Goal: Task Accomplishment & Management: Use online tool/utility

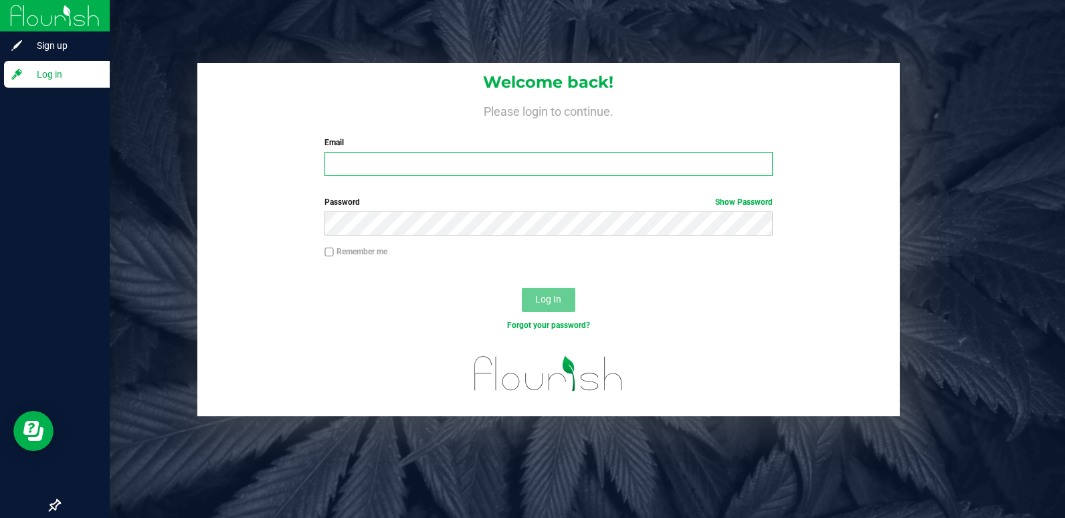
type input "[PERSON_NAME][EMAIL_ADDRESS][PERSON_NAME][DOMAIN_NAME]"
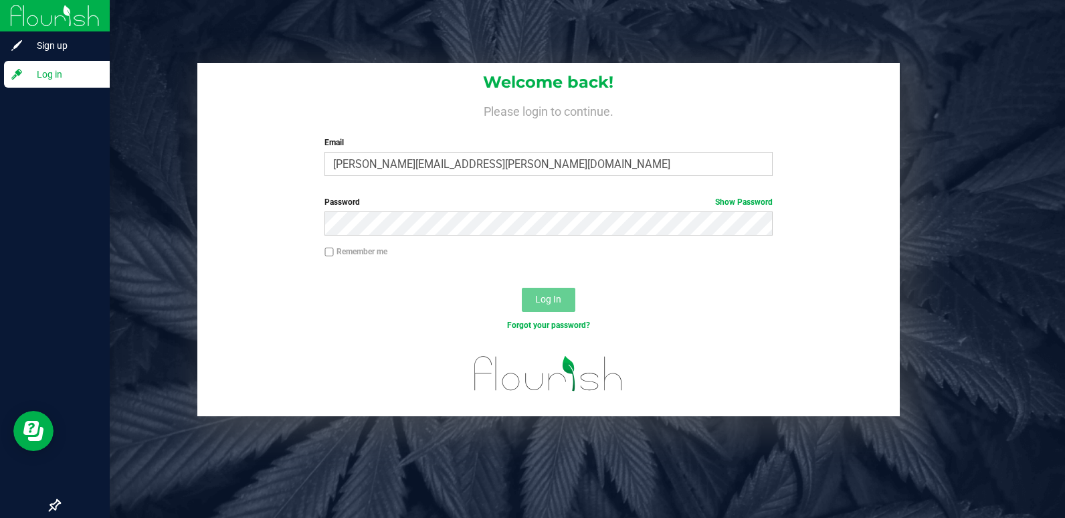
click at [23, 19] on img at bounding box center [55, 15] width 90 height 31
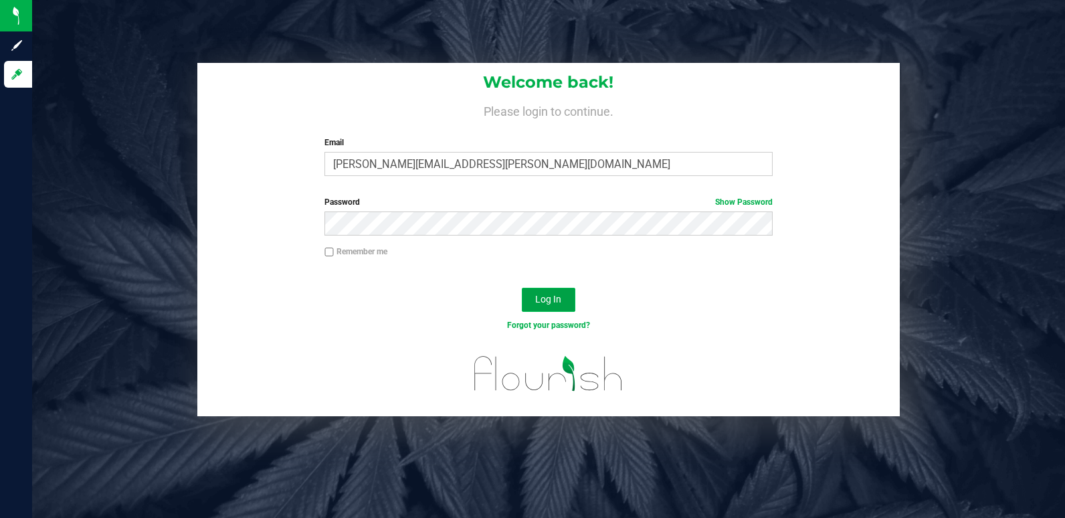
click at [566, 291] on button "Log In" at bounding box center [549, 300] width 54 height 24
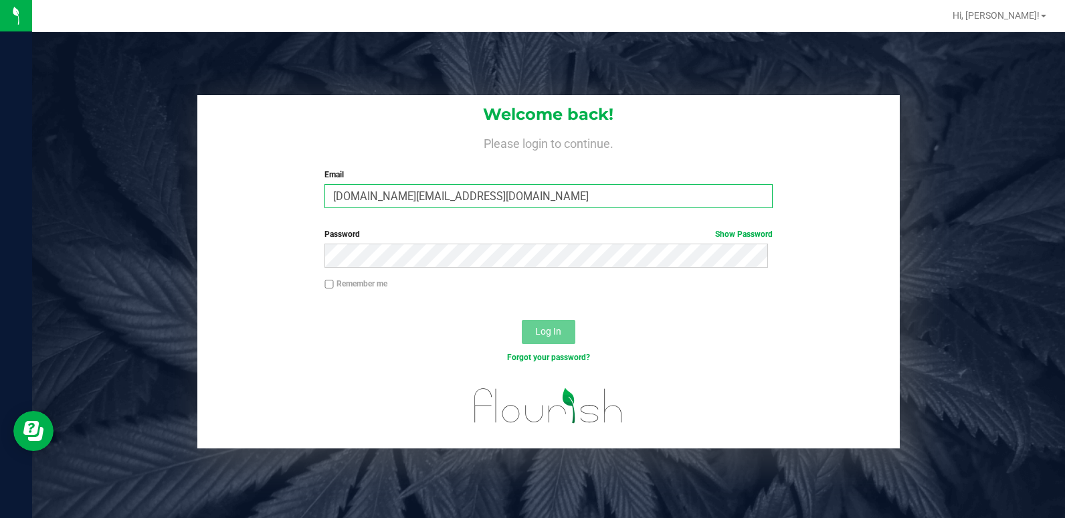
click at [500, 197] on input "[DOMAIN_NAME][EMAIL_ADDRESS][DOMAIN_NAME]" at bounding box center [548, 196] width 448 height 24
type input "[PERSON_NAME][EMAIL_ADDRESS][PERSON_NAME][DOMAIN_NAME]"
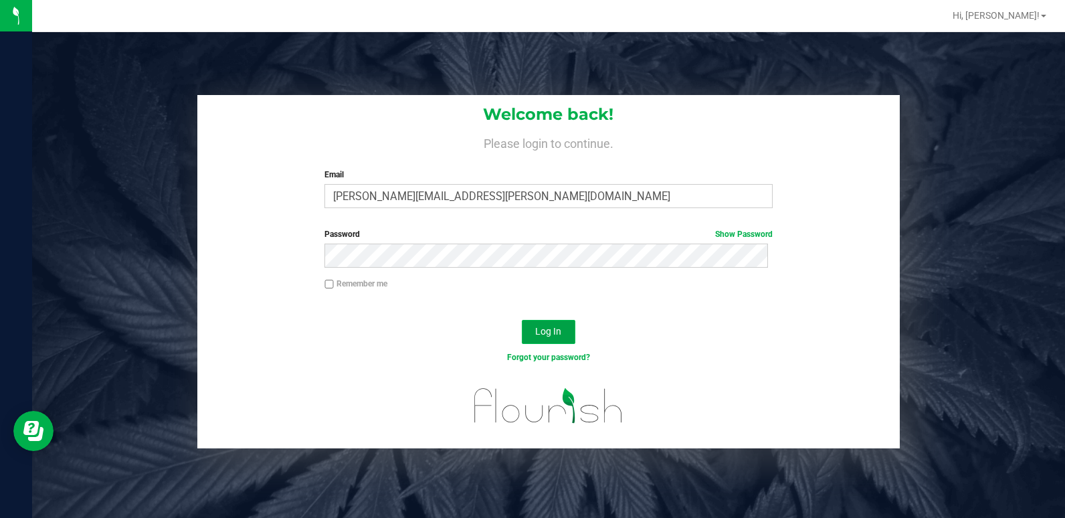
click at [557, 326] on button "Log In" at bounding box center [549, 332] width 54 height 24
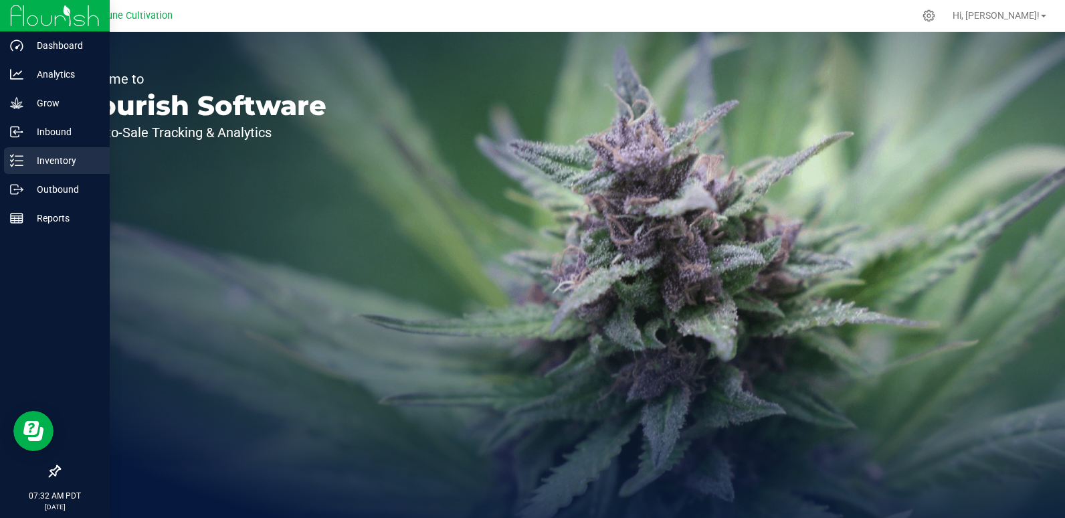
click at [20, 158] on icon at bounding box center [16, 160] width 13 height 13
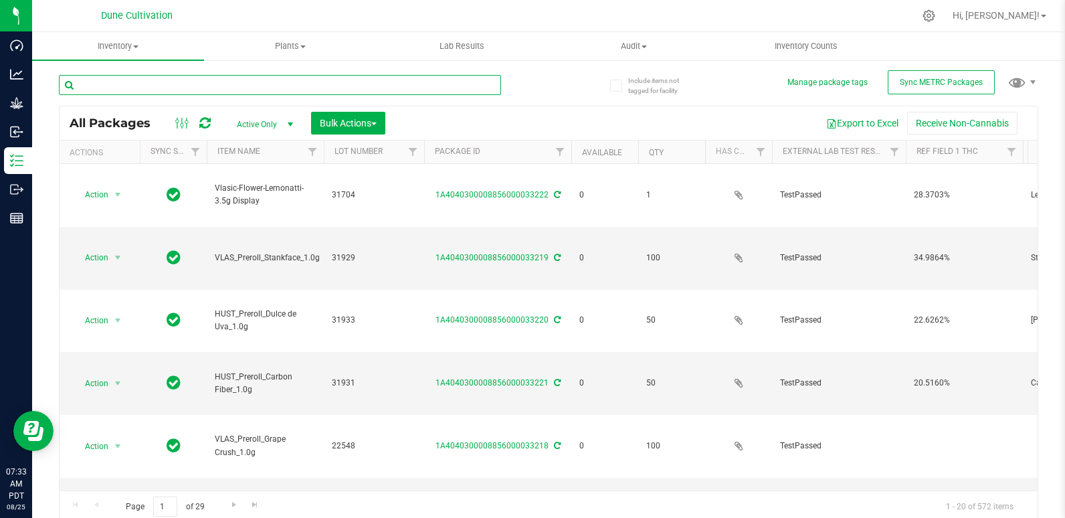
click at [213, 79] on input "text" at bounding box center [280, 85] width 442 height 20
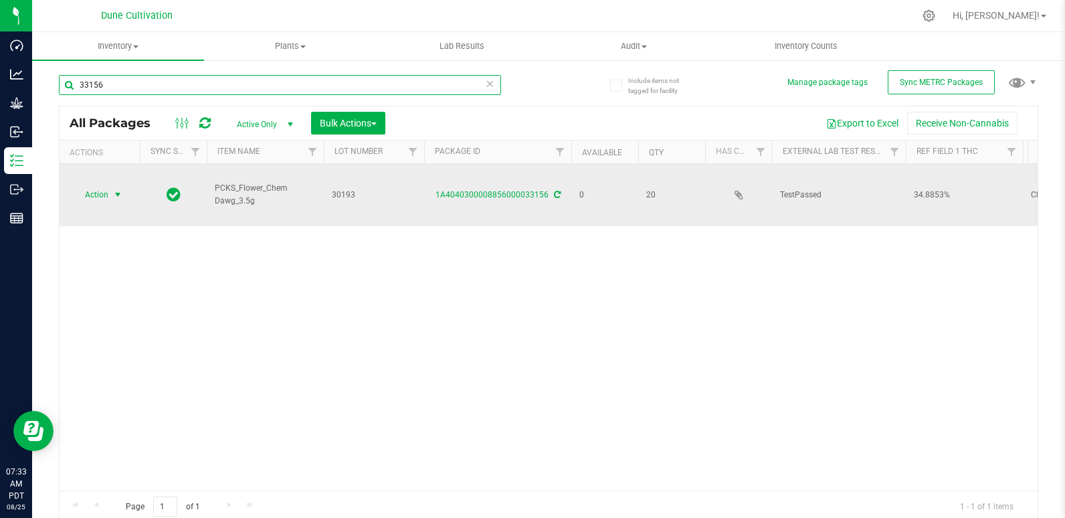
type input "33156"
click at [116, 195] on span "select" at bounding box center [117, 194] width 11 height 11
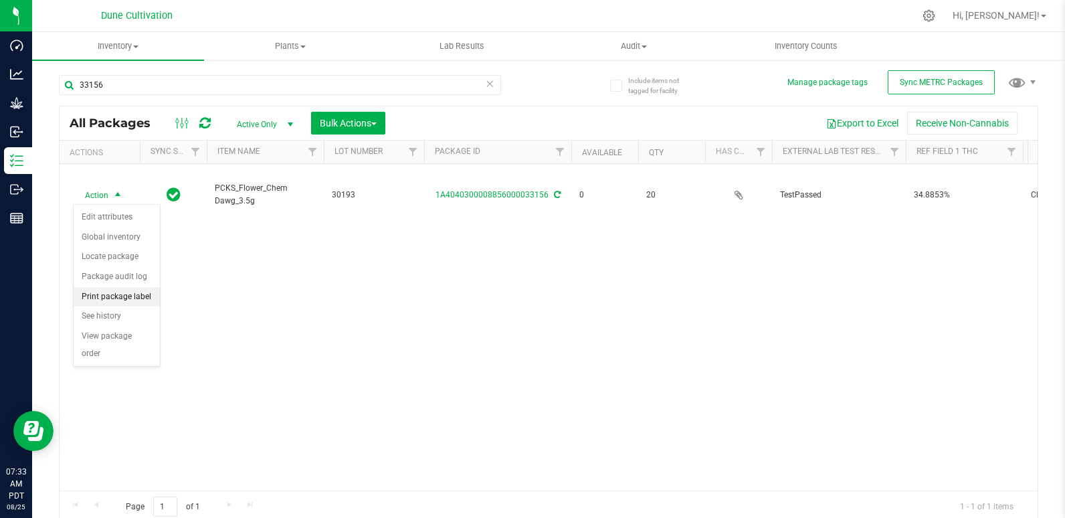
click at [122, 299] on li "Print package label" at bounding box center [117, 297] width 86 height 20
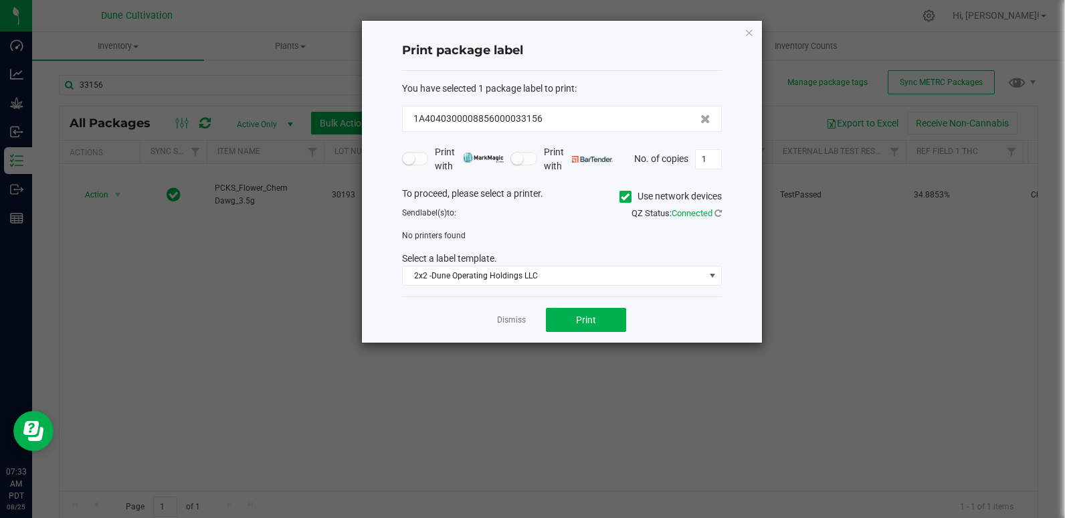
click at [514, 313] on app-cancel-button "Dismiss" at bounding box center [511, 320] width 29 height 14
click at [515, 323] on link "Dismiss" at bounding box center [511, 319] width 29 height 11
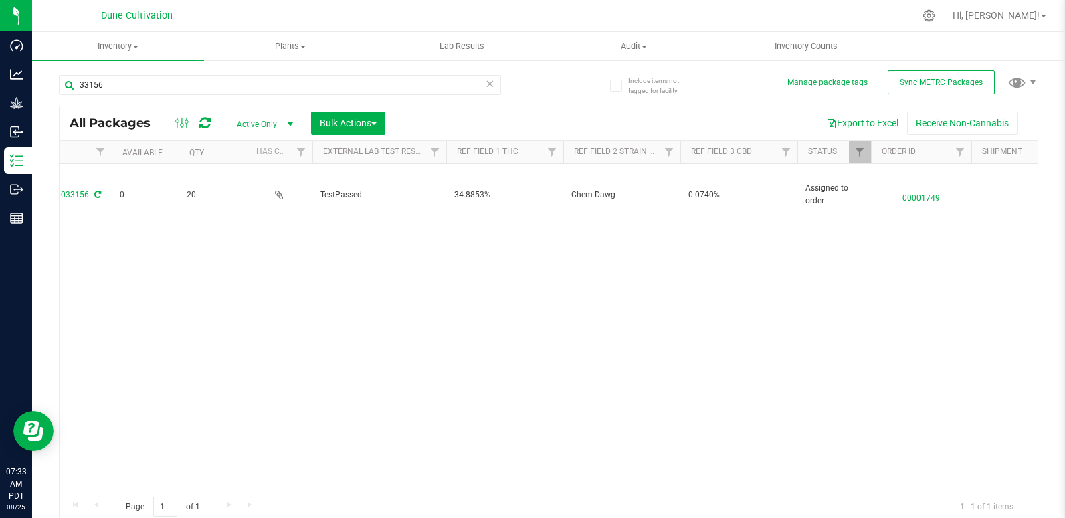
scroll to position [0, 620]
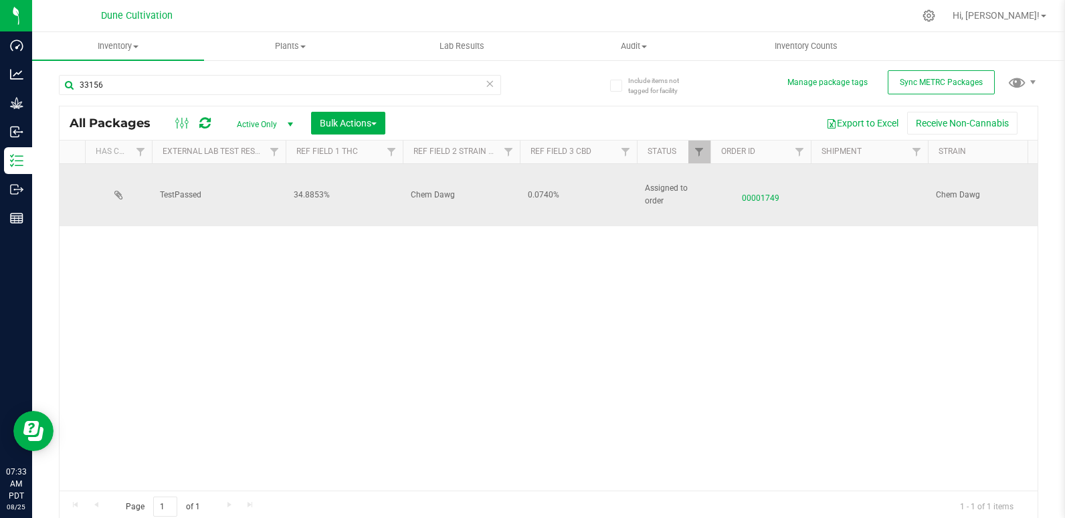
click at [775, 197] on span "00001749" at bounding box center [760, 194] width 84 height 19
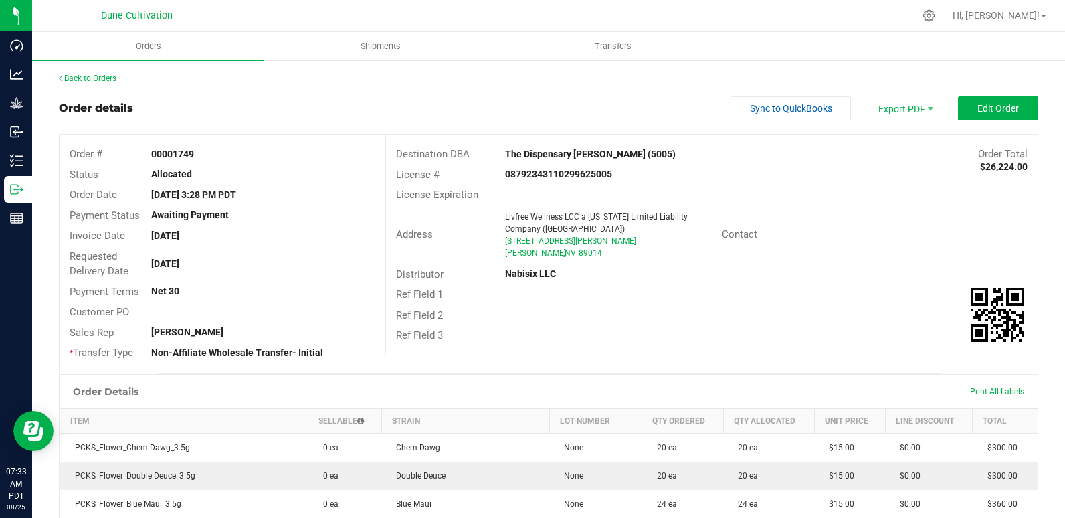
click at [999, 389] on span "Print All Labels" at bounding box center [997, 391] width 54 height 9
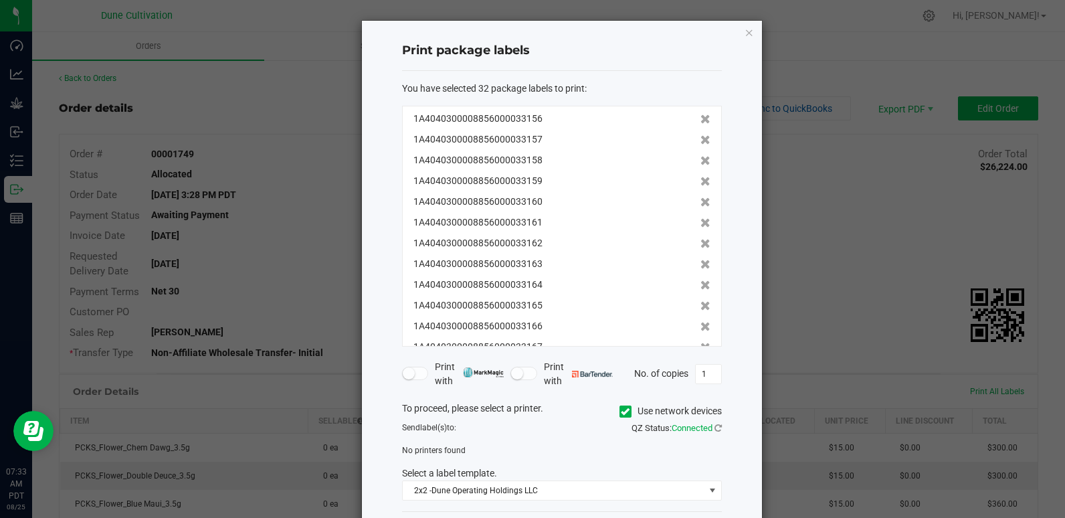
click at [619, 409] on span at bounding box center [625, 411] width 12 height 12
click at [0, 0] on input "Use network devices" at bounding box center [0, 0] width 0 height 0
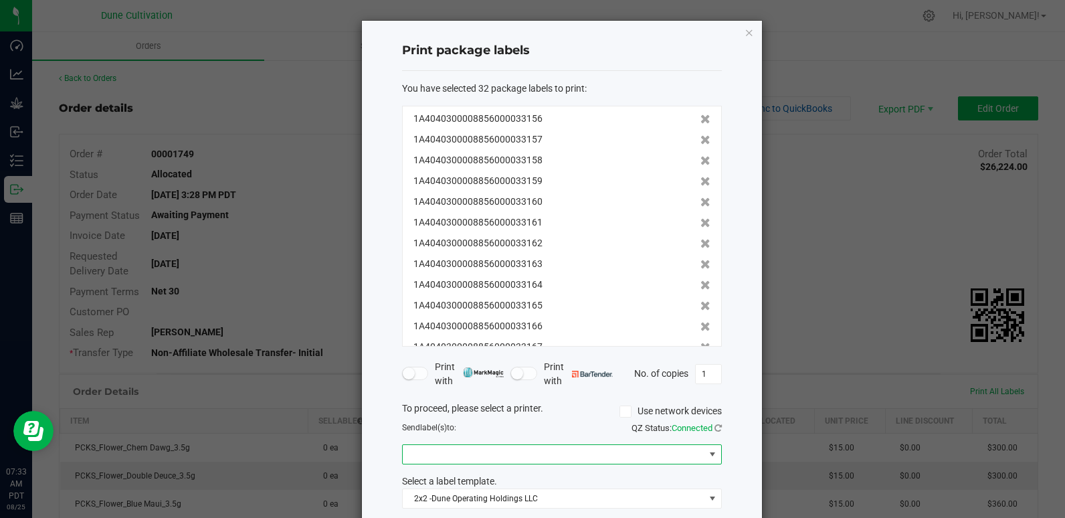
click at [634, 456] on span at bounding box center [554, 454] width 302 height 19
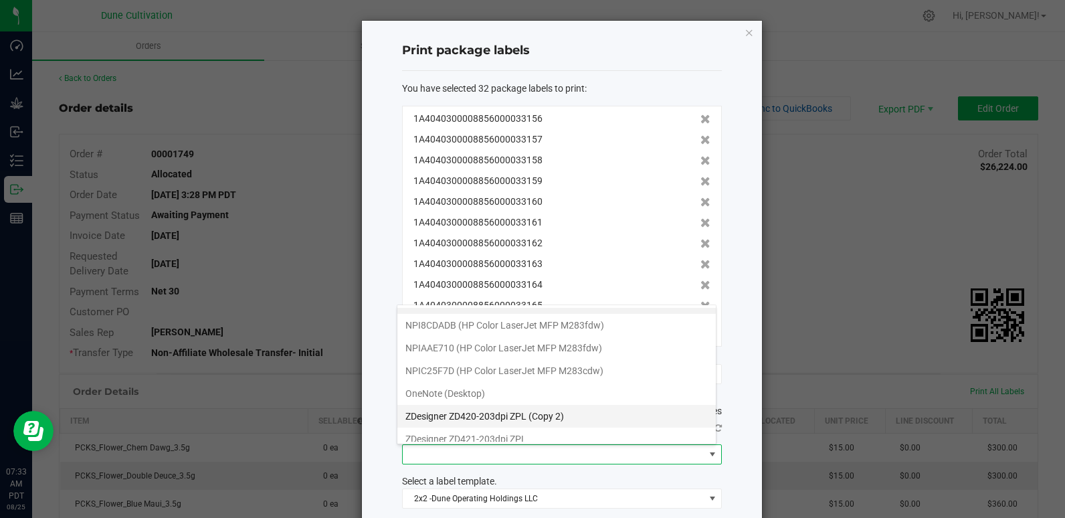
scroll to position [25, 0]
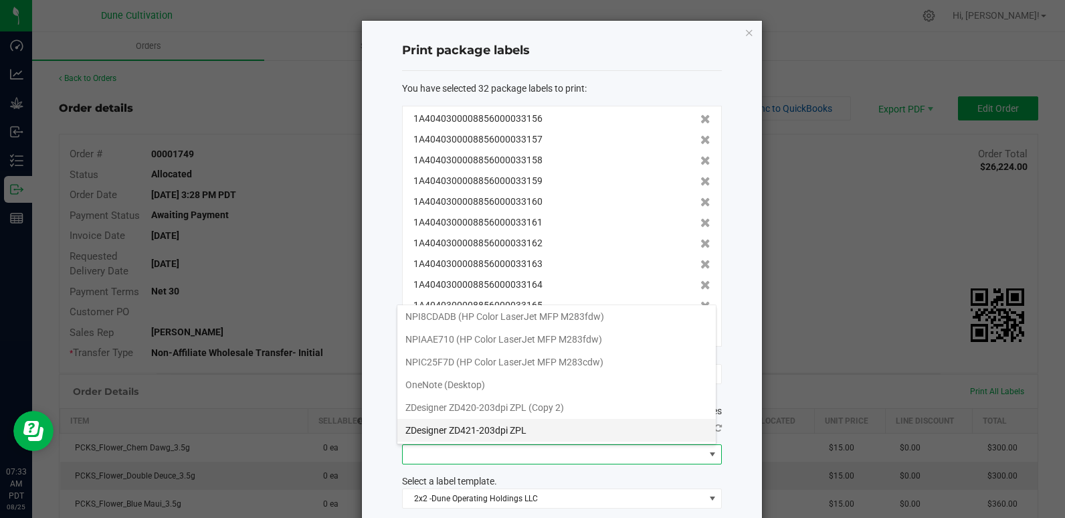
click at [558, 426] on ZPL "ZDesigner ZD421-203dpi ZPL" at bounding box center [556, 430] width 318 height 23
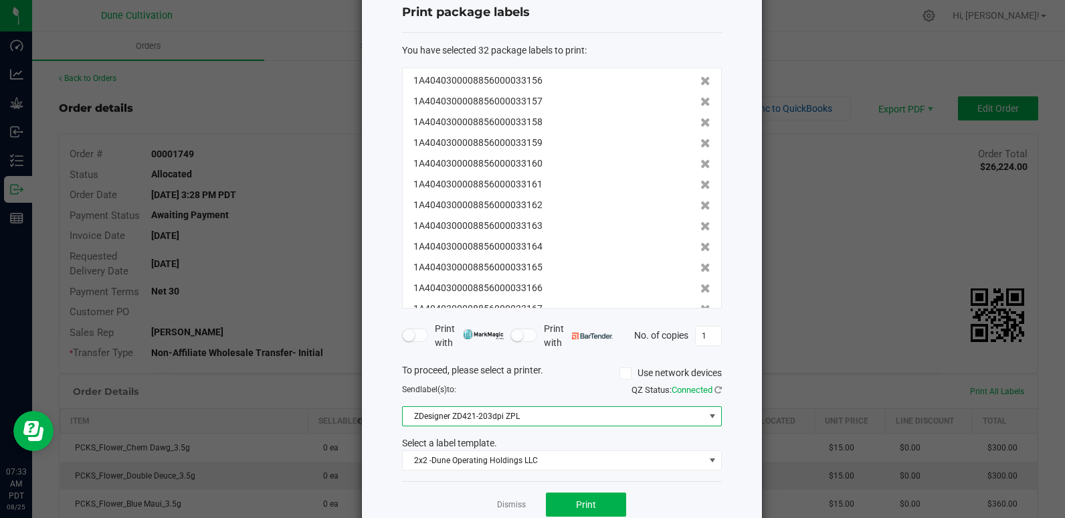
scroll to position [68, 0]
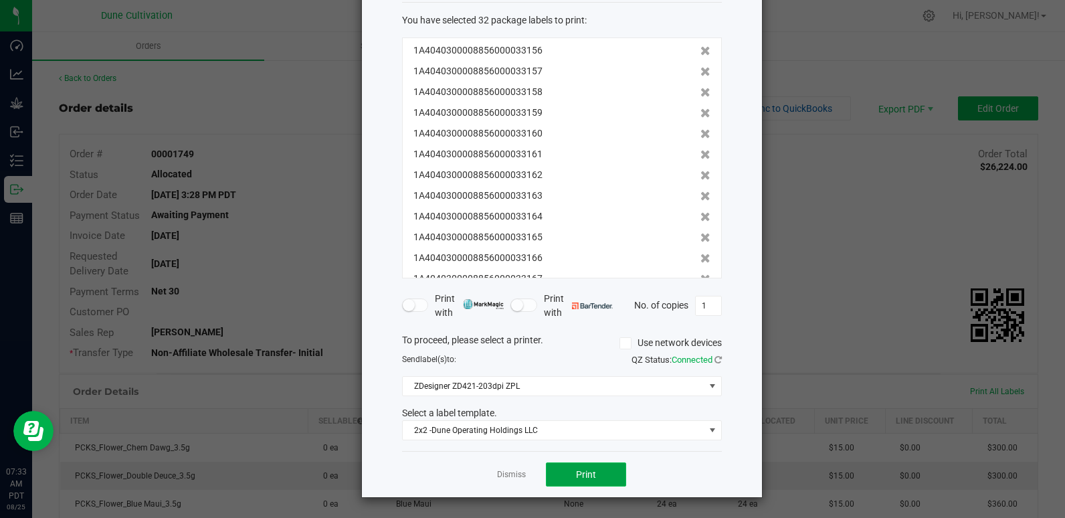
click at [583, 482] on button "Print" at bounding box center [586, 474] width 80 height 24
click at [497, 477] on link "Dismiss" at bounding box center [511, 474] width 29 height 11
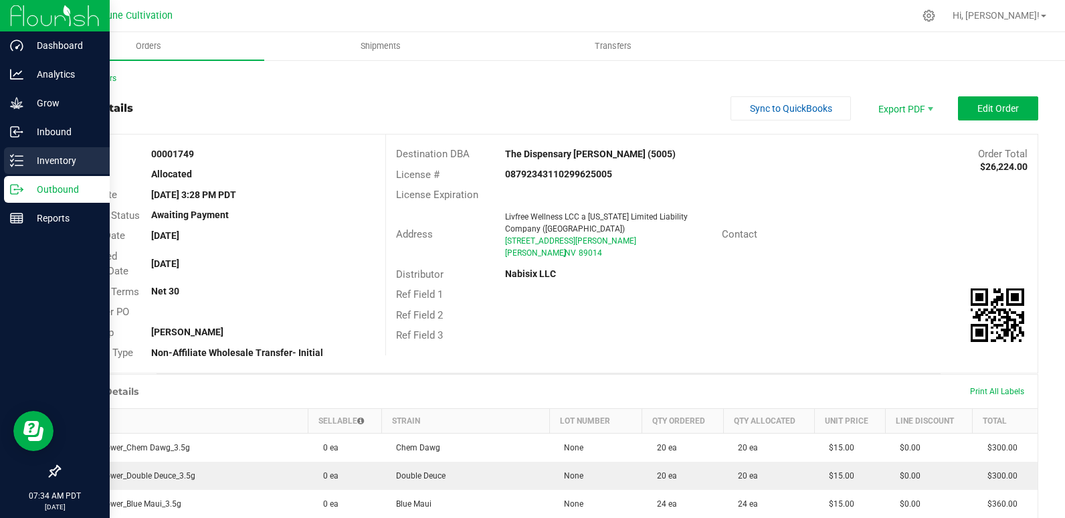
click at [38, 161] on p "Inventory" at bounding box center [63, 160] width 80 height 16
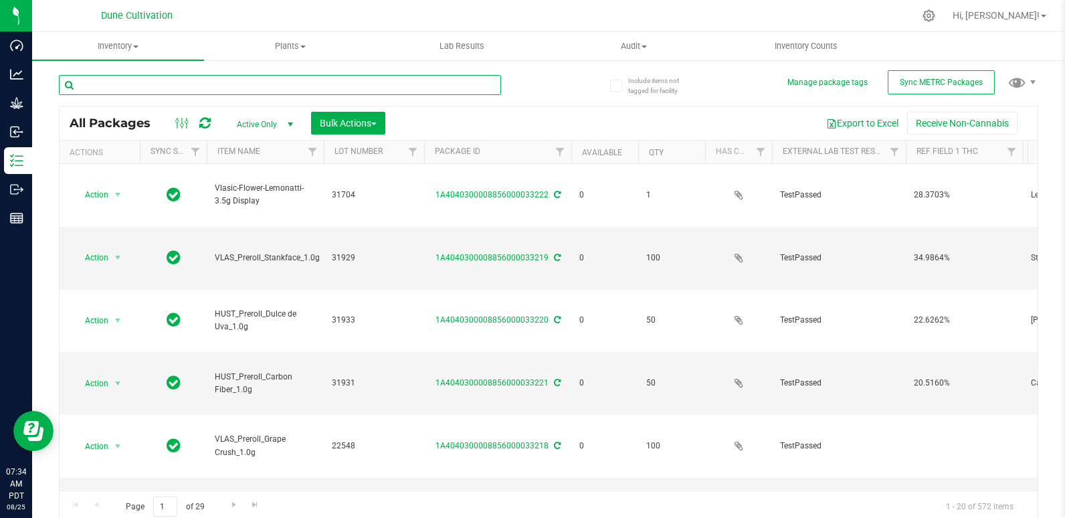
click at [200, 91] on input "text" at bounding box center [280, 85] width 442 height 20
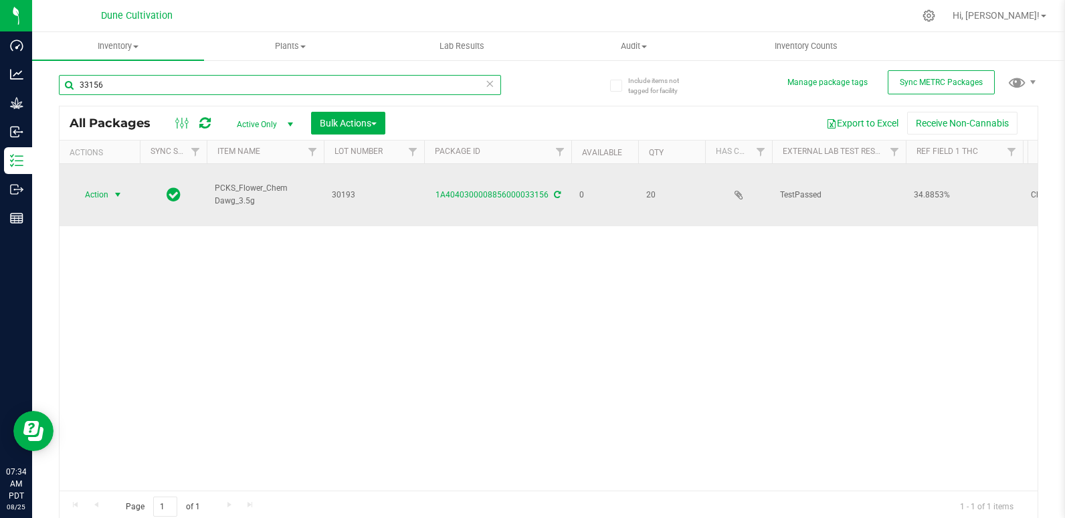
type input "33156"
click at [92, 195] on span "Action" at bounding box center [91, 194] width 36 height 19
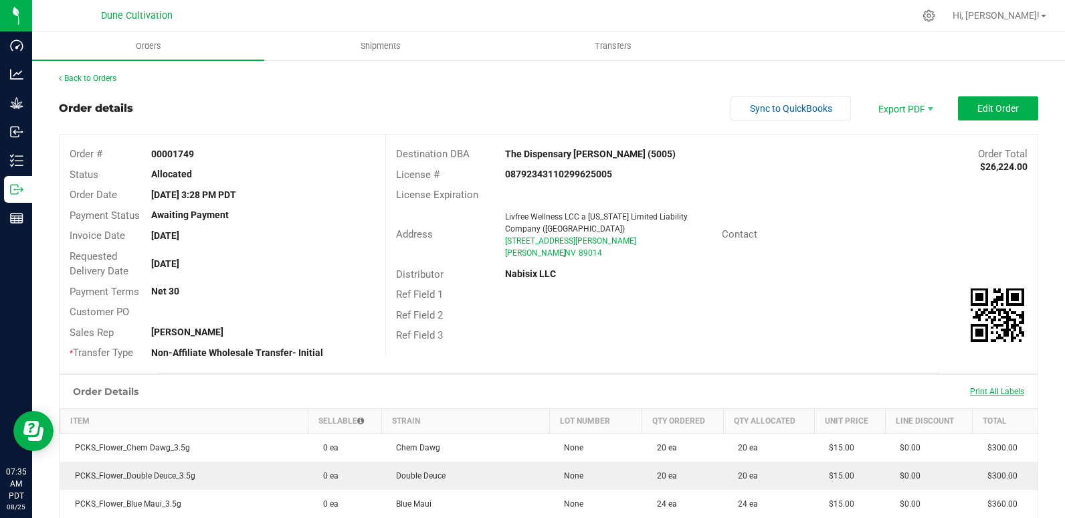
click at [971, 387] on span "Print All Labels" at bounding box center [997, 391] width 54 height 9
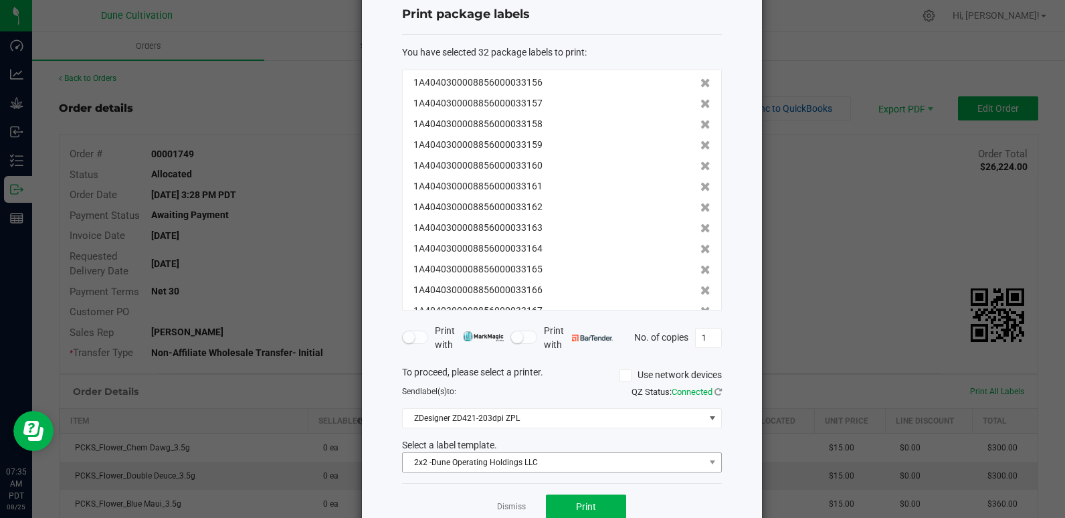
scroll to position [68, 0]
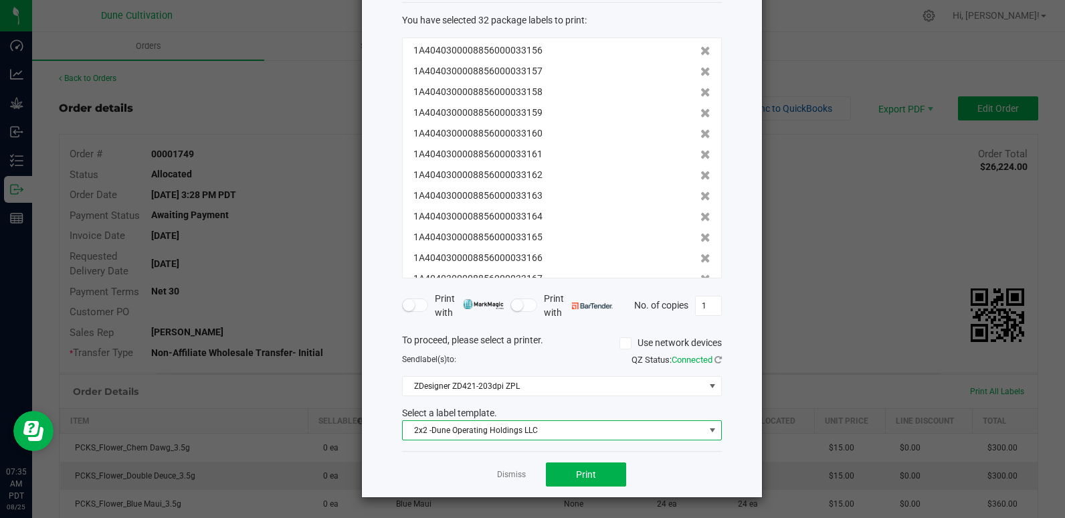
click at [549, 432] on span "2x2 -Dune Operating Holdings LLC" at bounding box center [554, 430] width 302 height 19
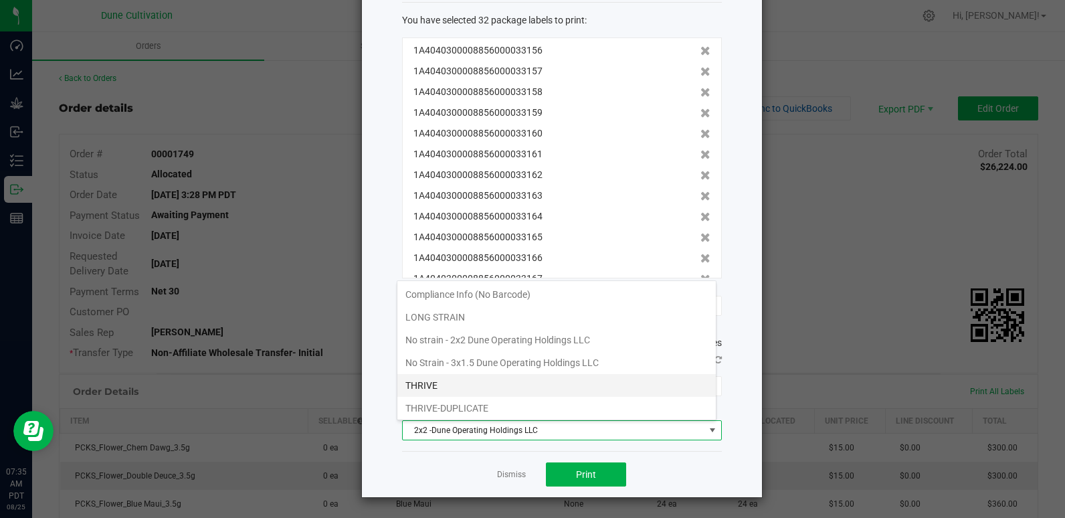
scroll to position [116, 0]
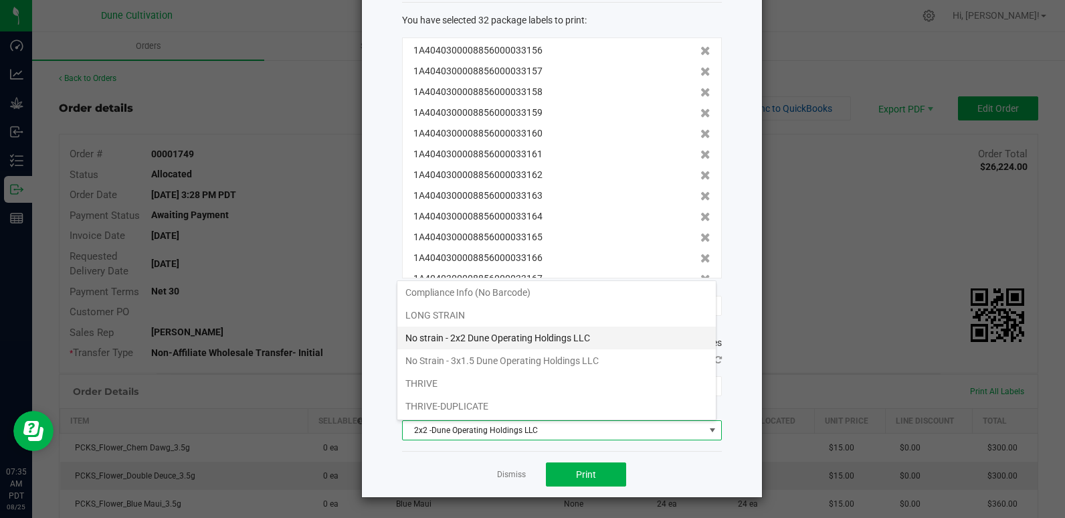
click at [496, 334] on li "No strain - 2x2 Dune Operating Holdings LLC" at bounding box center [556, 337] width 318 height 23
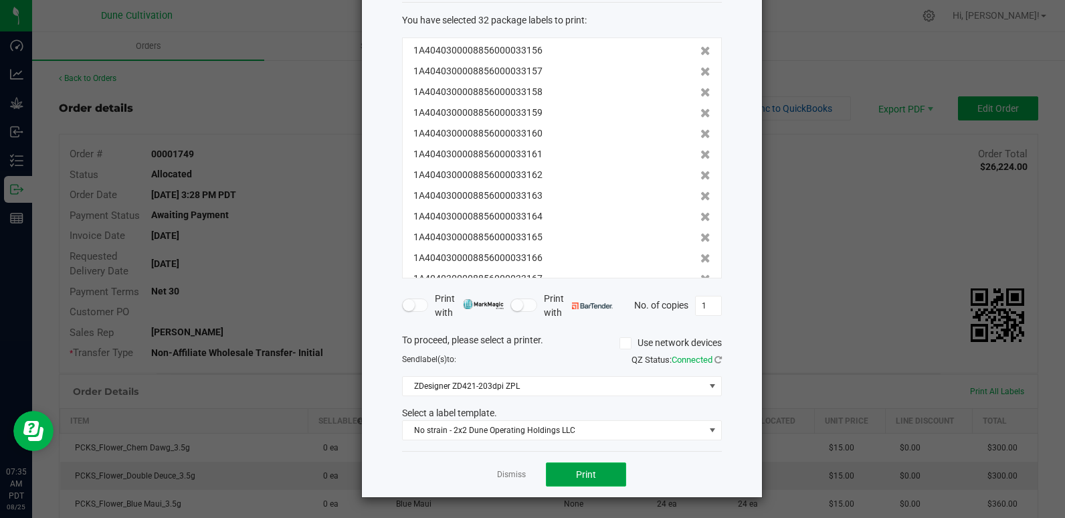
click at [576, 475] on span "Print" at bounding box center [586, 474] width 20 height 11
click at [517, 470] on link "Dismiss" at bounding box center [511, 474] width 29 height 11
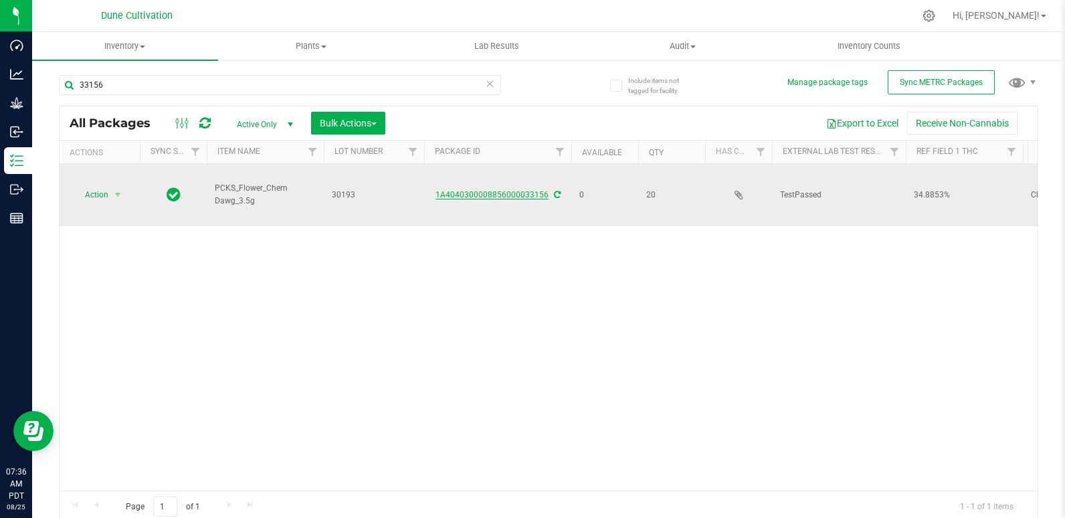
click at [530, 194] on link "1A4040300008856000033156" at bounding box center [491, 194] width 113 height 9
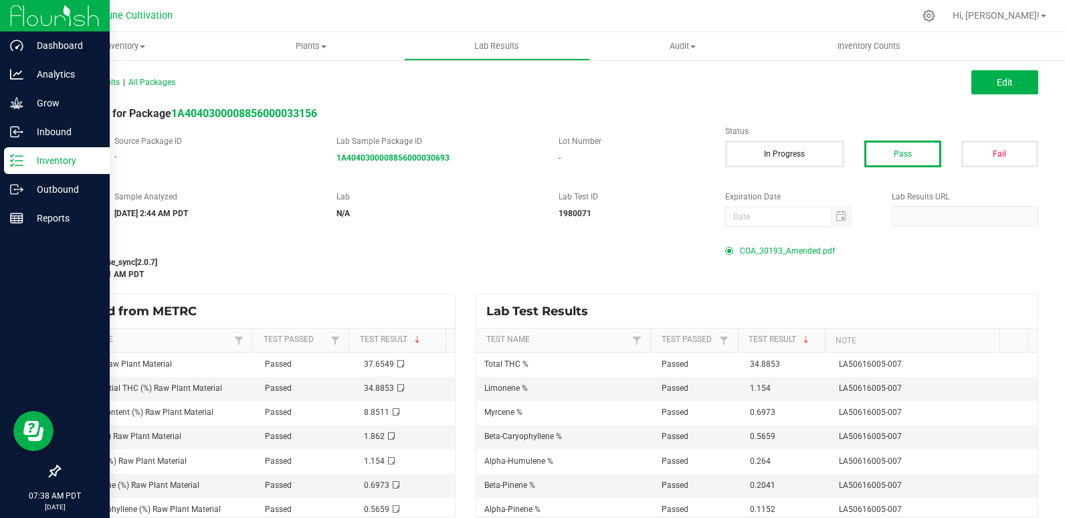
click at [27, 165] on p "Inventory" at bounding box center [63, 160] width 80 height 16
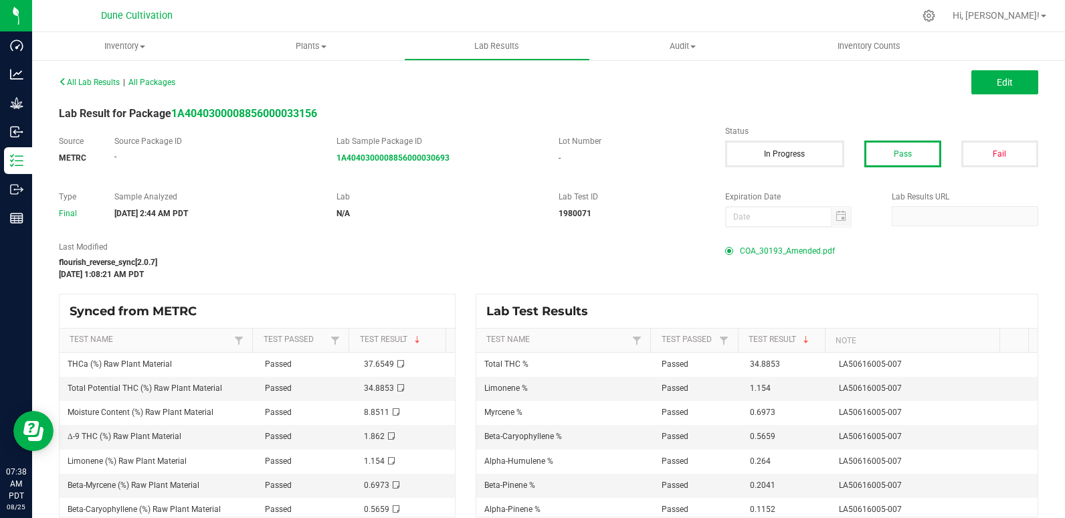
click at [767, 246] on span "COA_30193_Amended.pdf" at bounding box center [787, 251] width 95 height 20
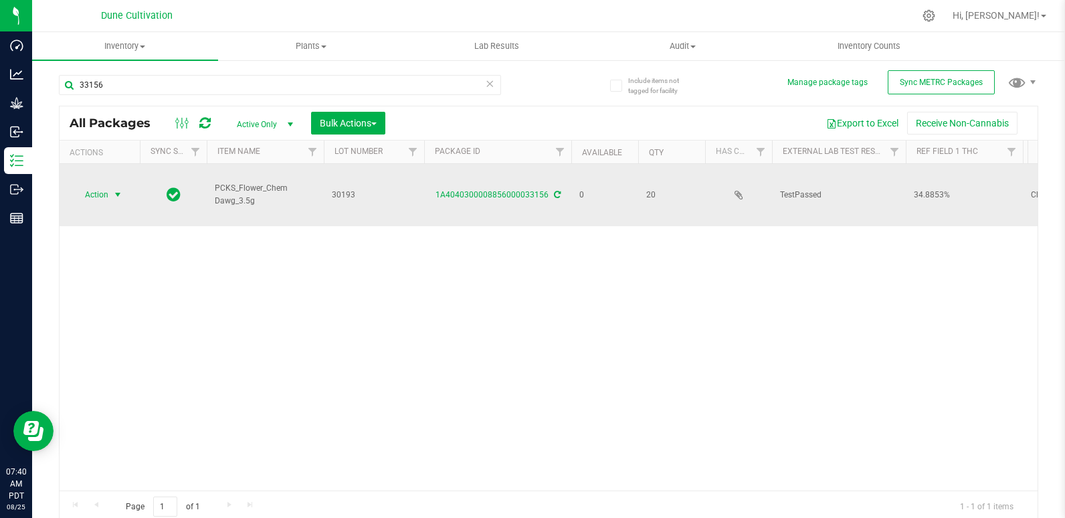
click at [106, 195] on span "Action" at bounding box center [91, 194] width 36 height 19
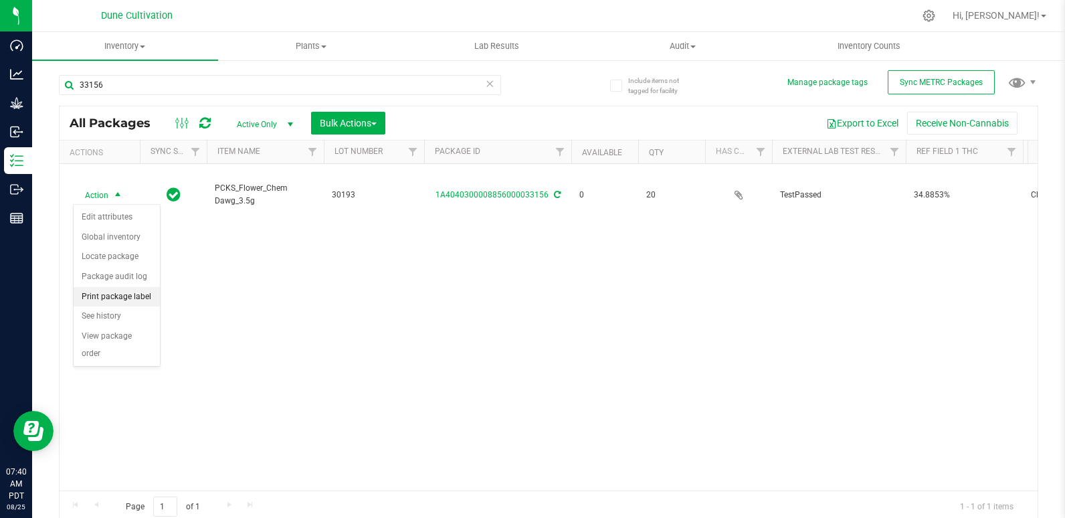
click at [136, 299] on li "Print package label" at bounding box center [117, 297] width 86 height 20
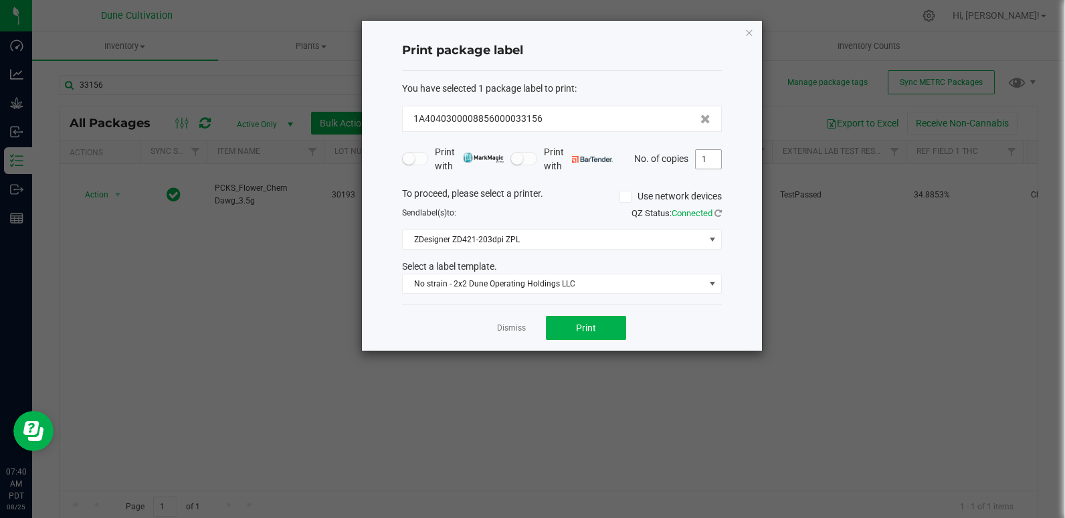
click at [718, 159] on input "1" at bounding box center [708, 159] width 25 height 19
type input "21"
click at [599, 330] on button "Print" at bounding box center [586, 328] width 80 height 24
click at [520, 325] on link "Dismiss" at bounding box center [511, 327] width 29 height 11
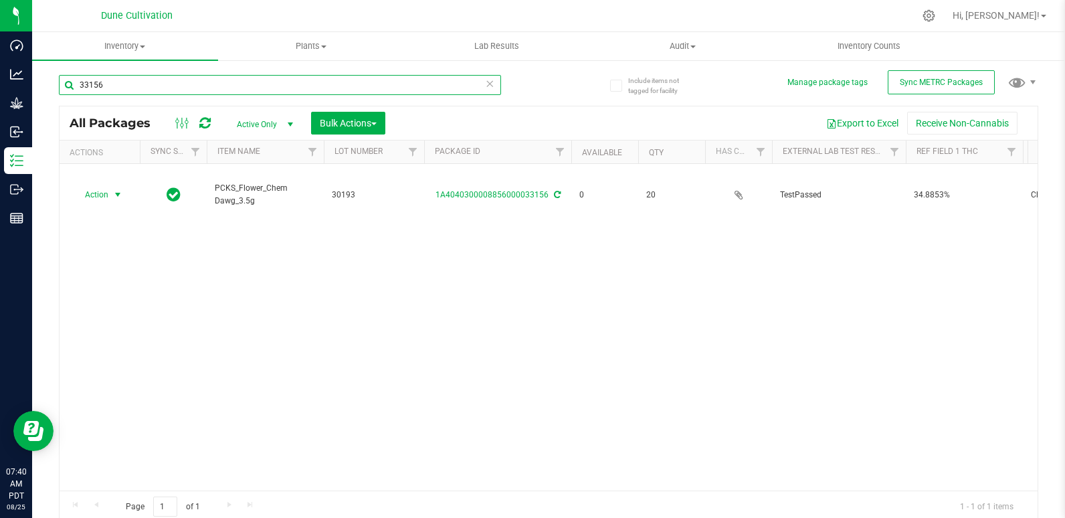
click at [195, 86] on input "33156" at bounding box center [280, 85] width 442 height 20
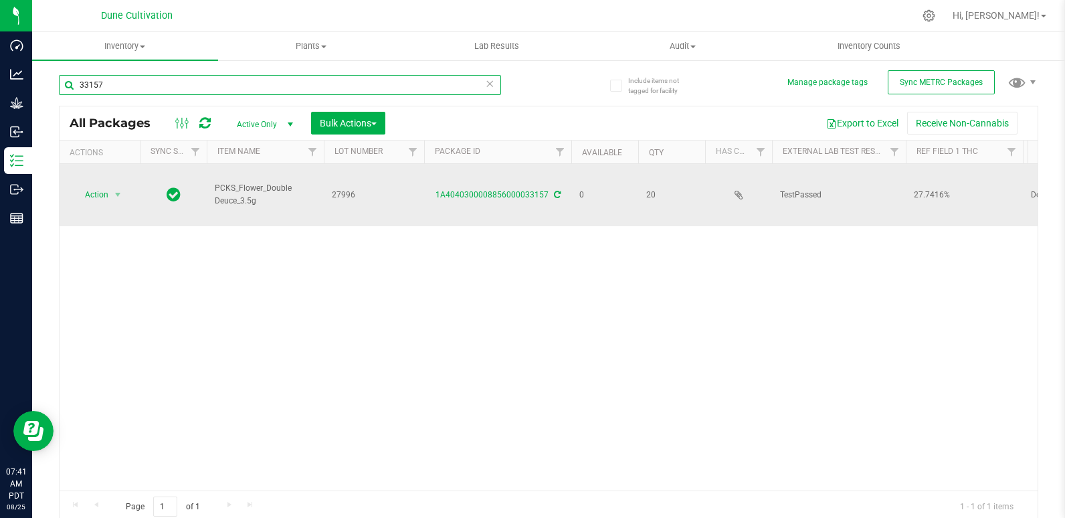
type input "33157"
click at [494, 199] on div "1A4040300008856000033157" at bounding box center [497, 195] width 151 height 13
click at [495, 195] on link "1A4040300008856000033157" at bounding box center [491, 194] width 113 height 9
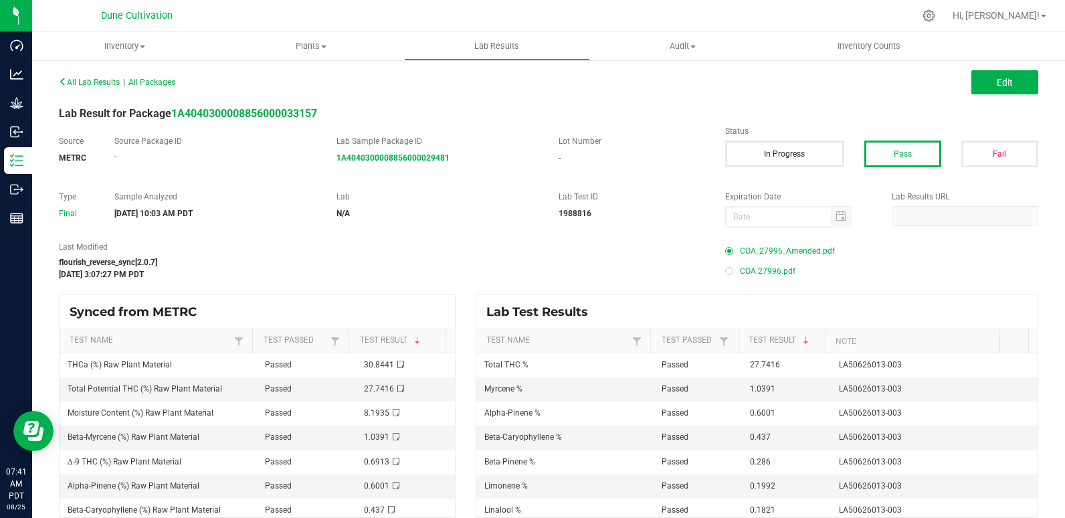
click at [791, 248] on span "COA_27996_Amended.pdf" at bounding box center [787, 251] width 95 height 20
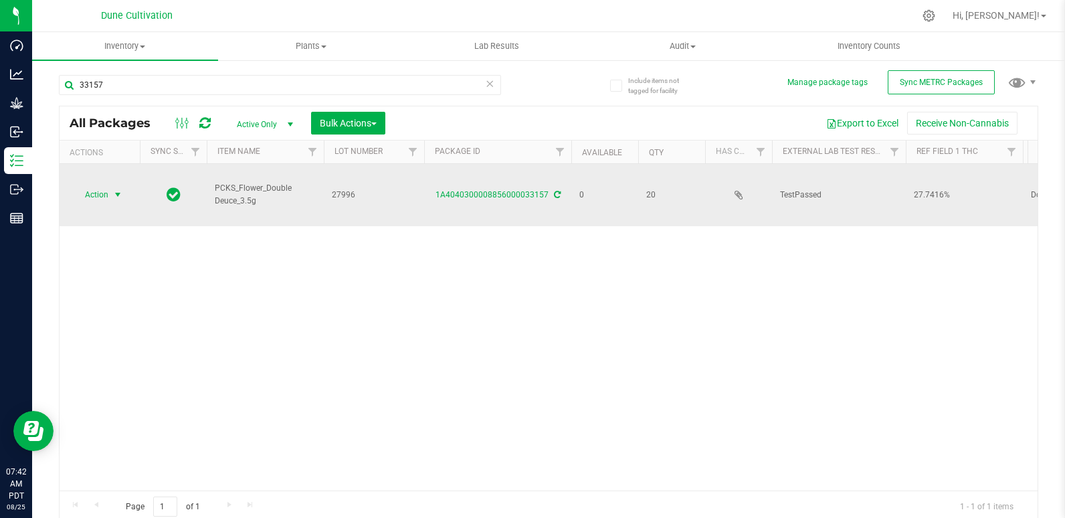
click at [104, 193] on span "Action" at bounding box center [91, 194] width 36 height 19
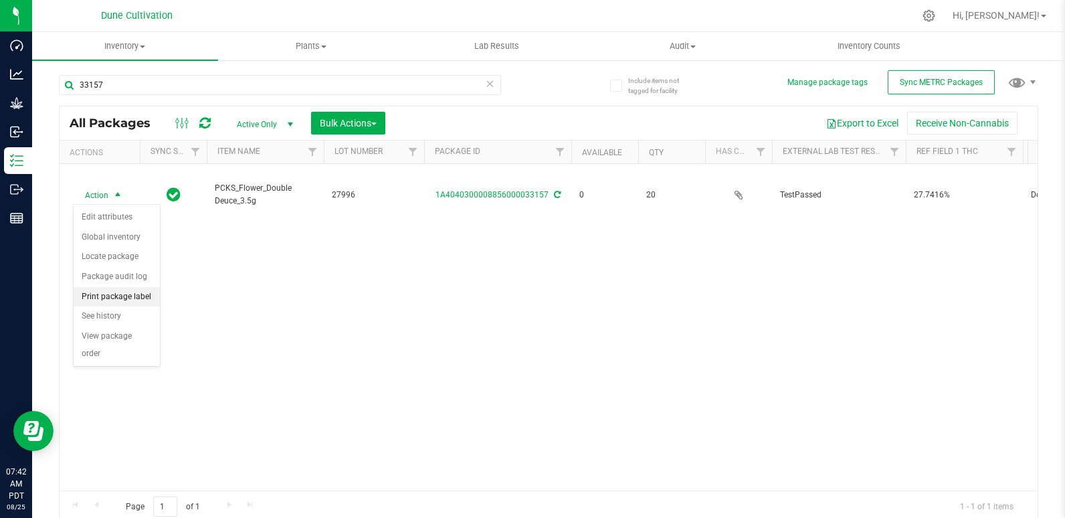
click at [128, 300] on li "Print package label" at bounding box center [117, 297] width 86 height 20
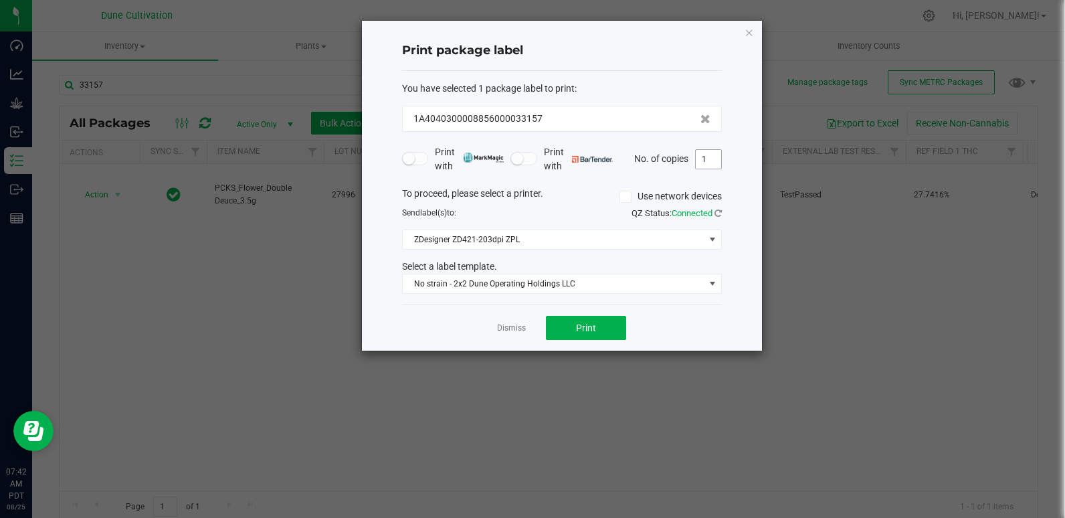
click at [714, 161] on input "1" at bounding box center [708, 159] width 25 height 19
type input "21"
click at [588, 334] on button "Print" at bounding box center [586, 328] width 80 height 24
click at [525, 330] on link "Dismiss" at bounding box center [511, 327] width 29 height 11
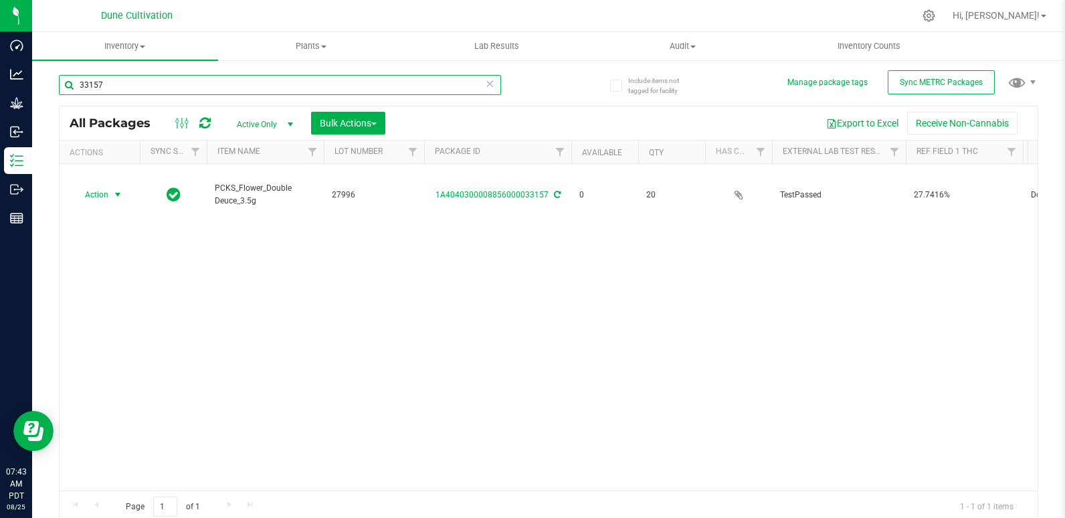
click at [178, 81] on input "33157" at bounding box center [280, 85] width 442 height 20
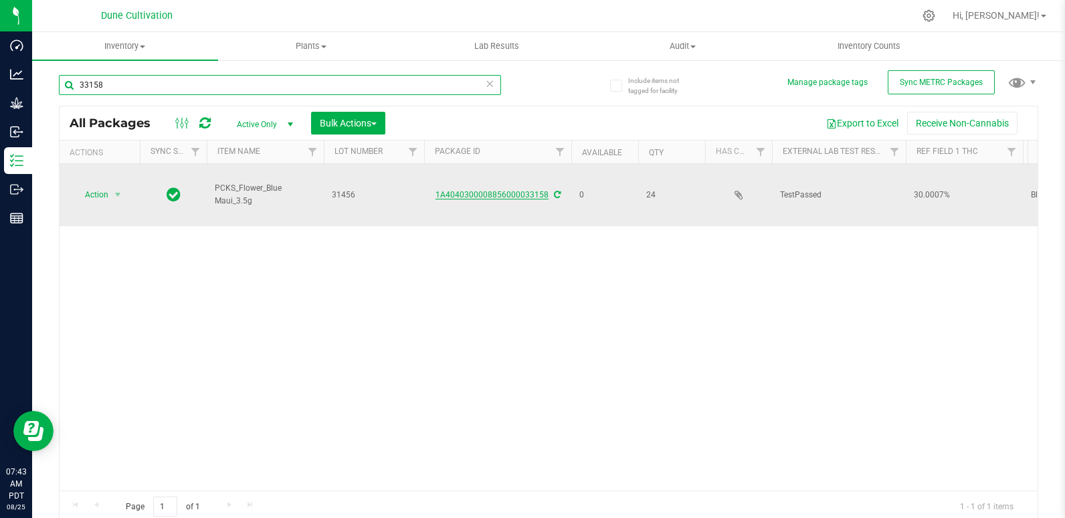
type input "33158"
click at [483, 193] on link "1A4040300008856000033158" at bounding box center [491, 194] width 113 height 9
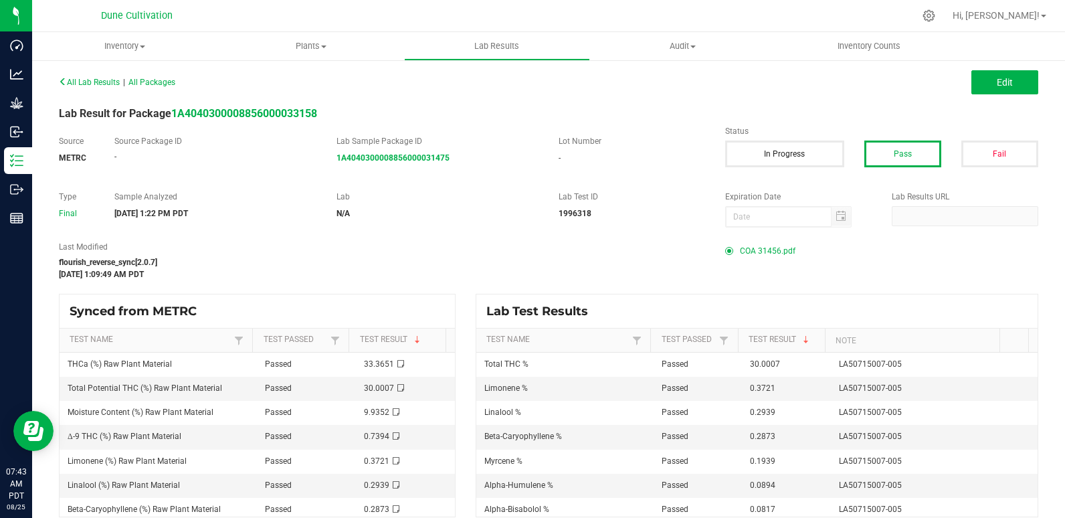
click at [781, 251] on span "COA 31456.pdf" at bounding box center [768, 251] width 56 height 20
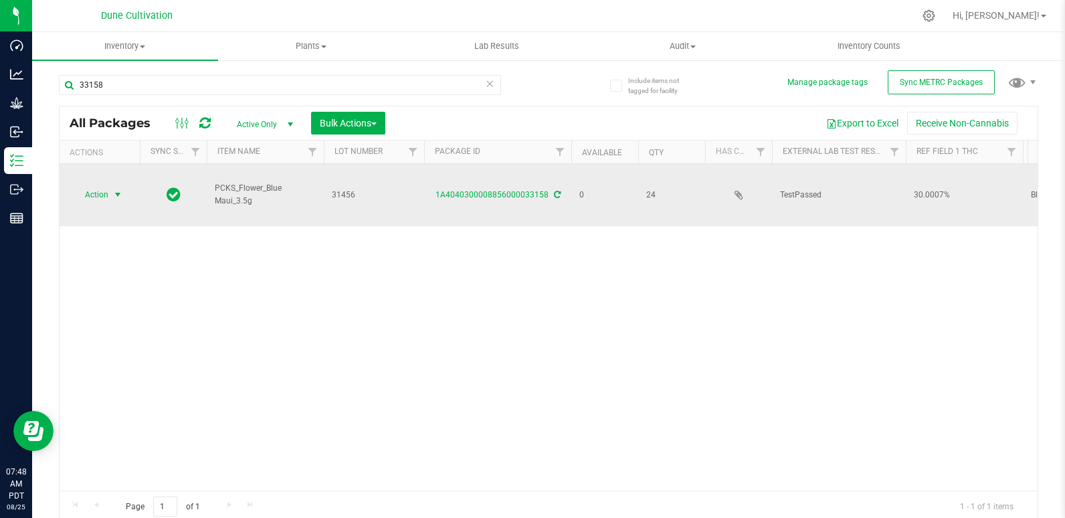
click at [116, 195] on span "select" at bounding box center [117, 194] width 11 height 11
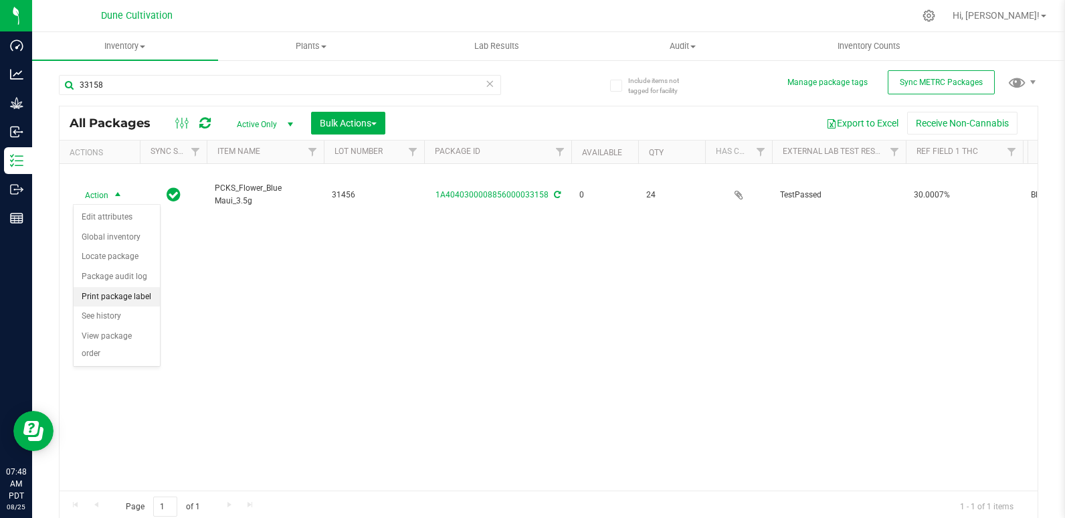
click at [133, 292] on li "Print package label" at bounding box center [117, 297] width 86 height 20
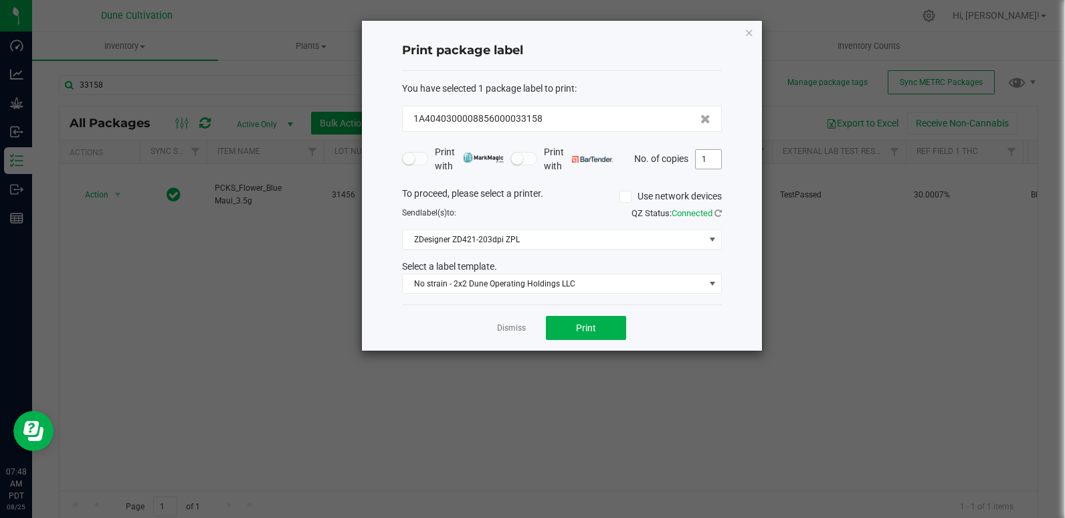
click at [710, 169] on span "1" at bounding box center [708, 159] width 27 height 20
click at [714, 162] on input "1" at bounding box center [708, 159] width 25 height 19
type input "25"
click at [598, 324] on button "Print" at bounding box center [586, 328] width 80 height 24
click at [512, 326] on link "Dismiss" at bounding box center [511, 327] width 29 height 11
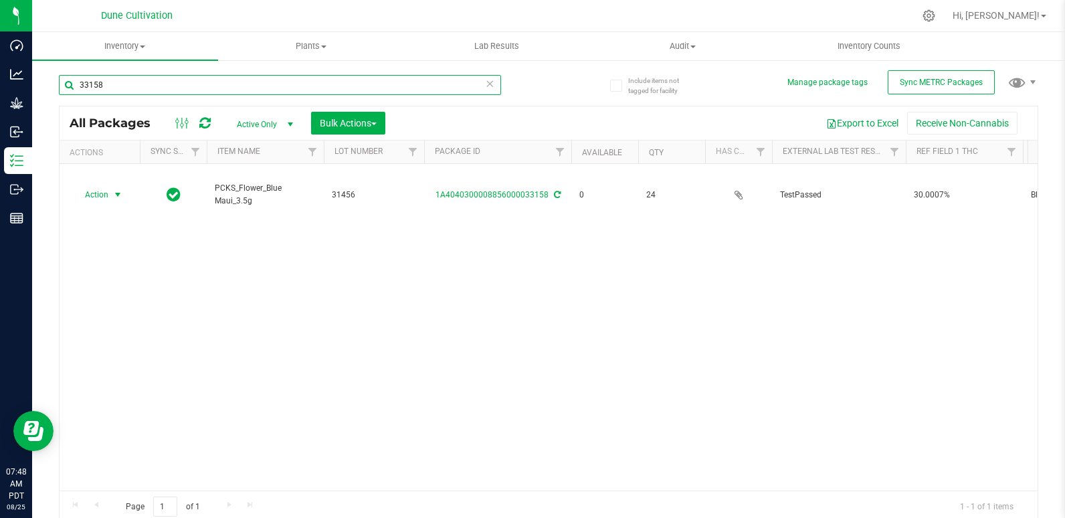
click at [135, 81] on input "33158" at bounding box center [280, 85] width 442 height 20
type input "33159"
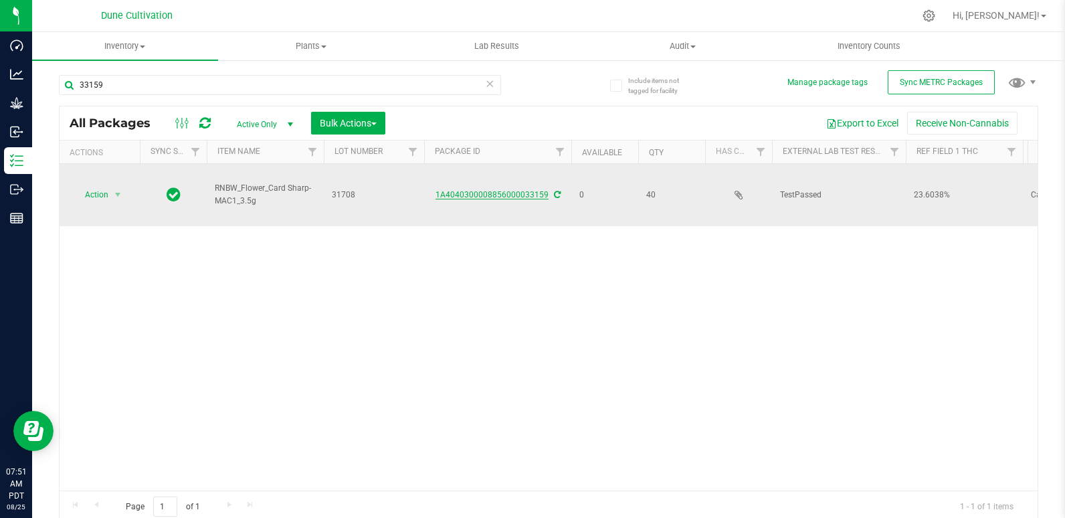
click at [498, 198] on link "1A4040300008856000033159" at bounding box center [491, 194] width 113 height 9
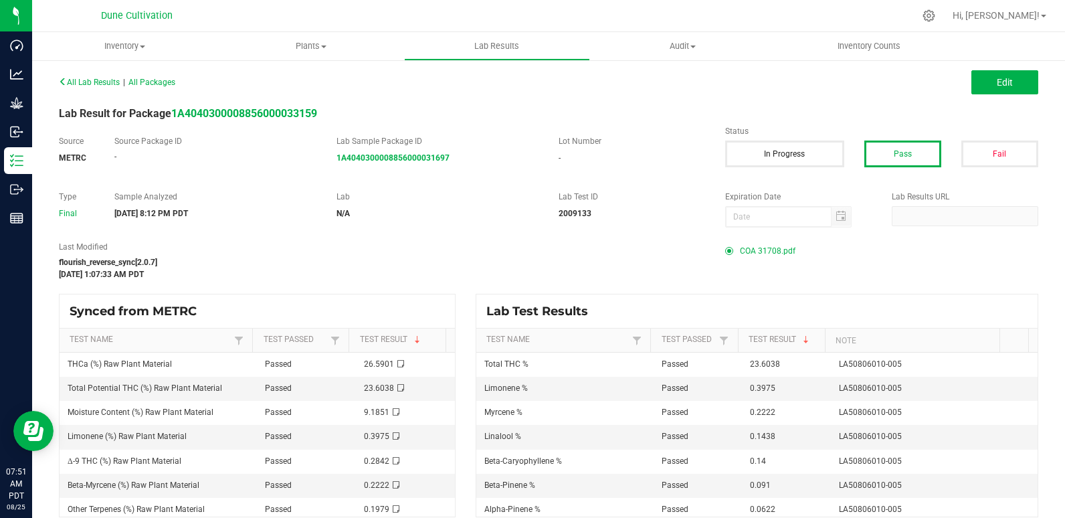
click at [774, 255] on span "COA 31708.pdf" at bounding box center [768, 251] width 56 height 20
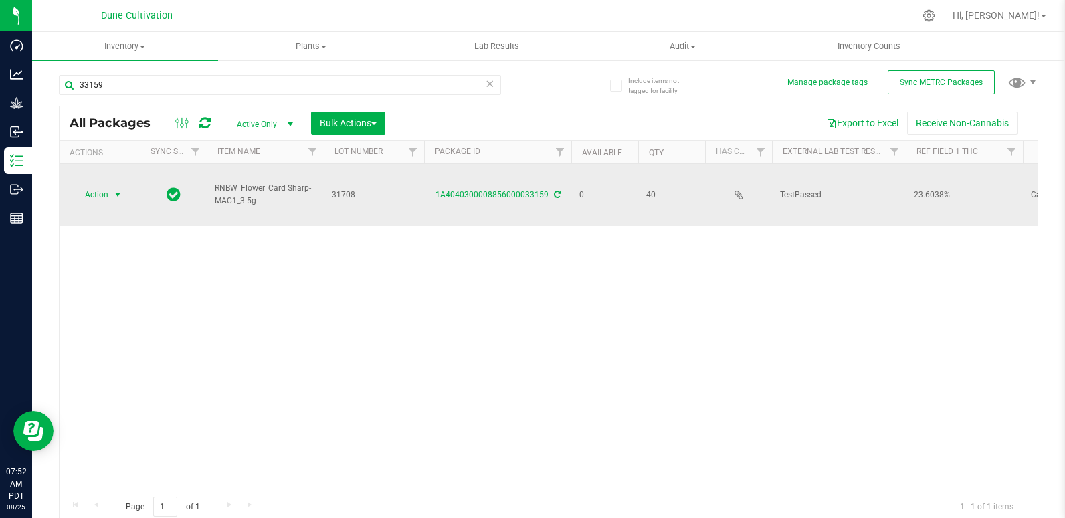
click at [96, 191] on span "Action" at bounding box center [91, 194] width 36 height 19
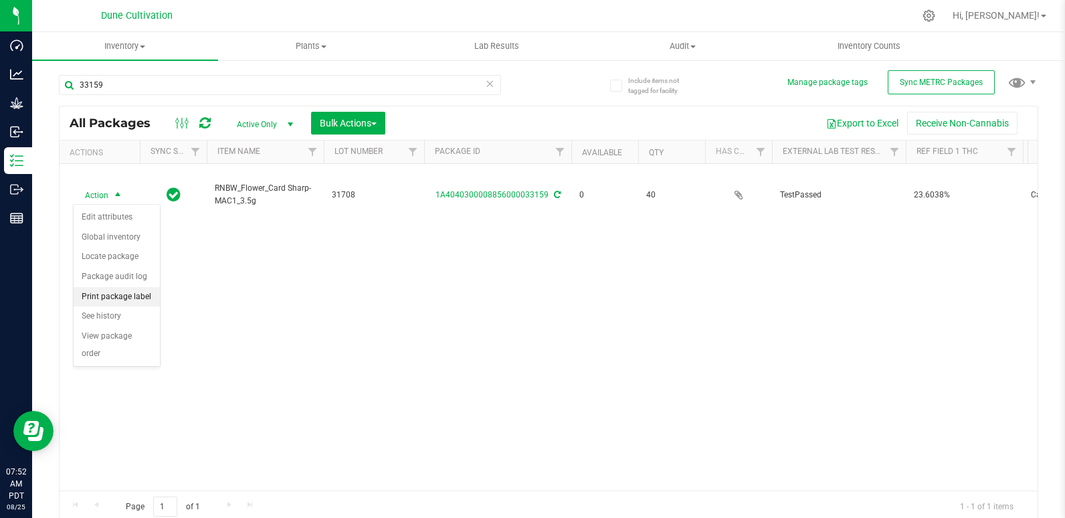
click at [118, 292] on li "Print package label" at bounding box center [117, 297] width 86 height 20
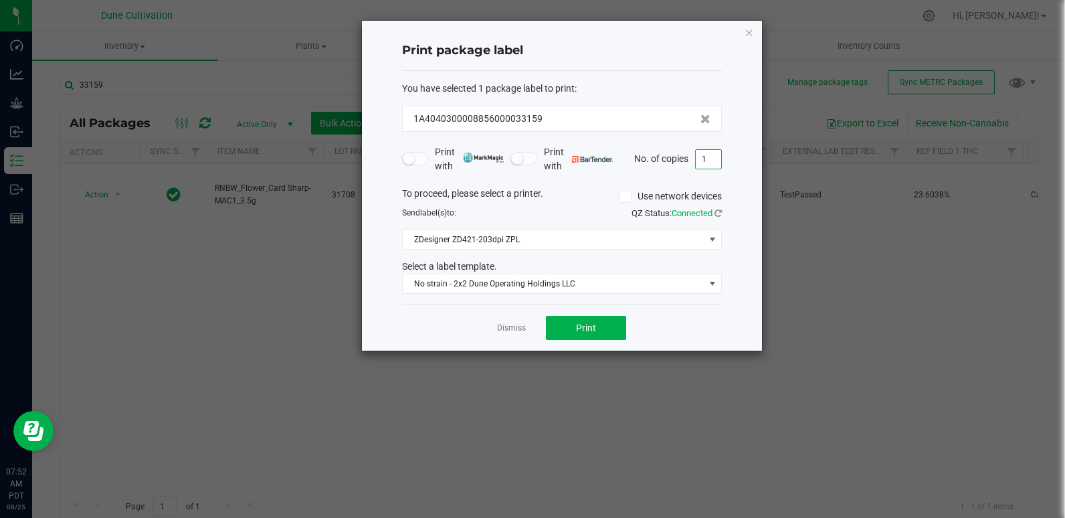
click at [711, 156] on input "1" at bounding box center [708, 159] width 25 height 19
type input "41"
click at [582, 334] on button "Print" at bounding box center [586, 328] width 80 height 24
click at [523, 330] on link "Dismiss" at bounding box center [511, 327] width 29 height 11
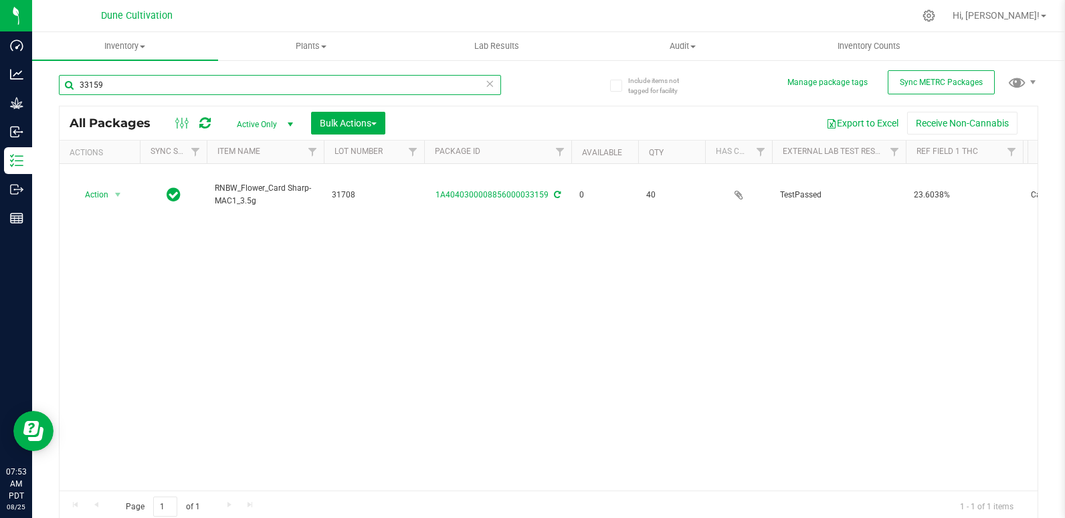
click at [136, 86] on input "33159" at bounding box center [280, 85] width 442 height 20
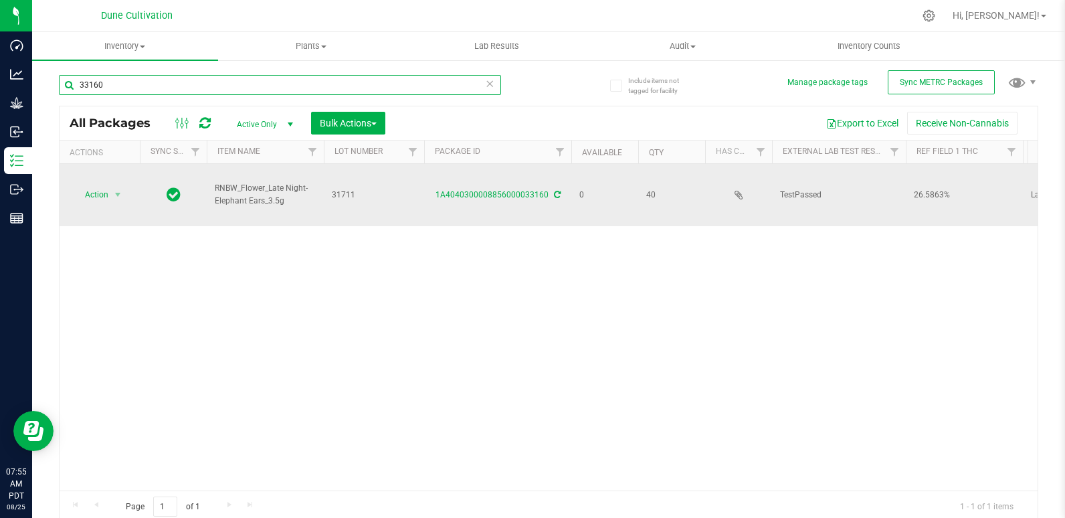
type input "33160"
click at [530, 187] on td "1A4040300008856000033160" at bounding box center [497, 195] width 147 height 62
click at [492, 193] on link "1A4040300008856000033160" at bounding box center [491, 194] width 113 height 9
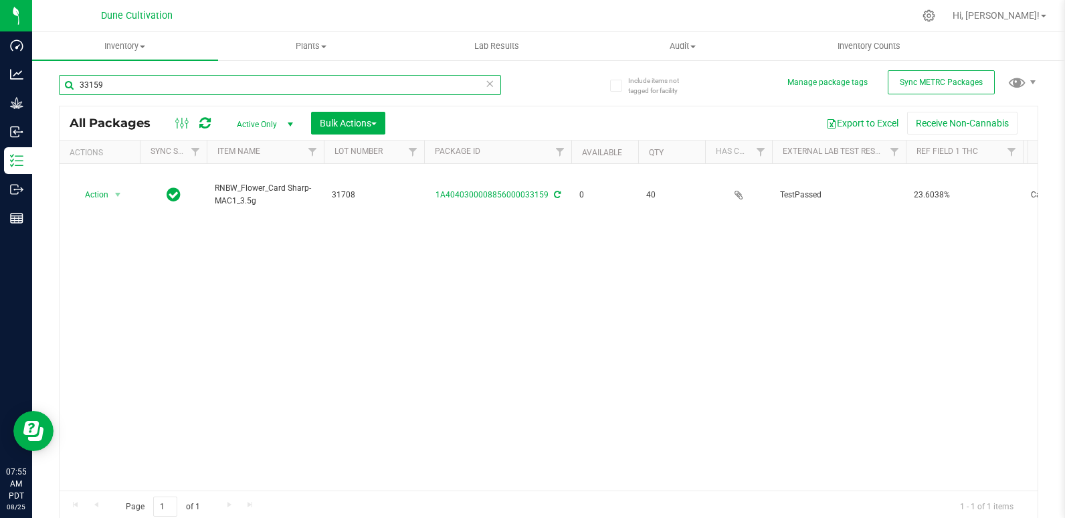
click at [120, 86] on input "33159" at bounding box center [280, 85] width 442 height 20
type input "33160"
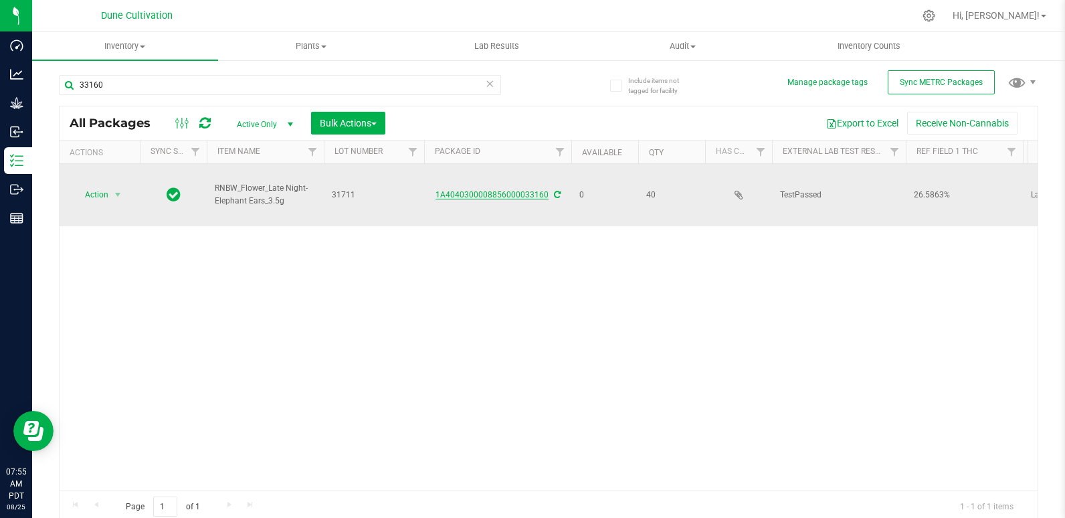
click at [466, 195] on link "1A4040300008856000033160" at bounding box center [491, 194] width 113 height 9
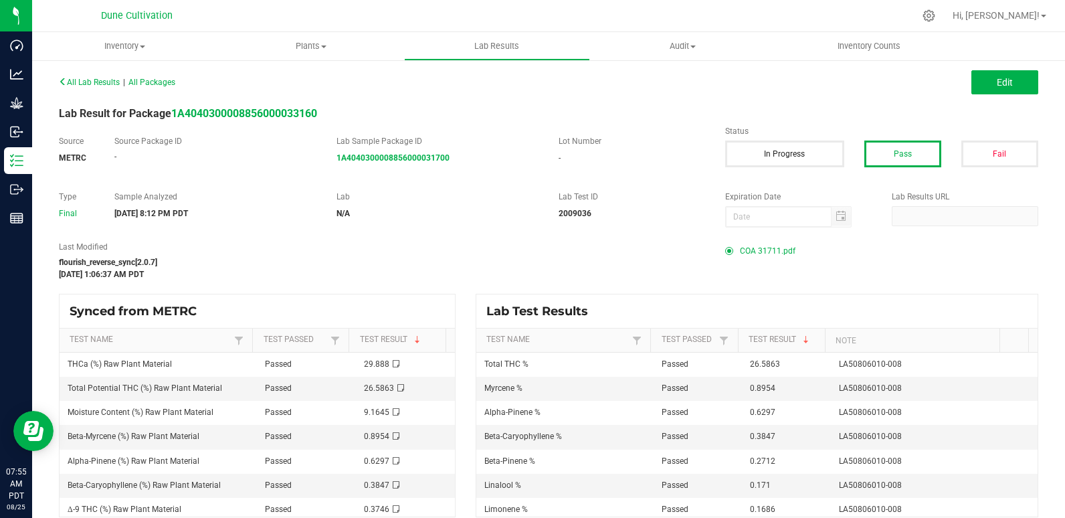
click at [773, 255] on span "COA 31711.pdf" at bounding box center [768, 251] width 56 height 20
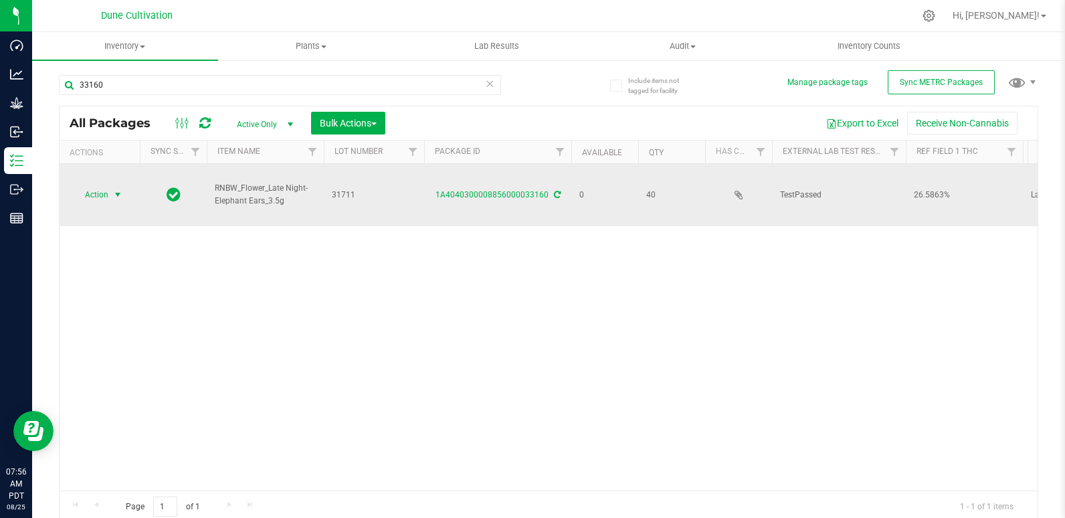
click at [88, 195] on span "Action" at bounding box center [91, 194] width 36 height 19
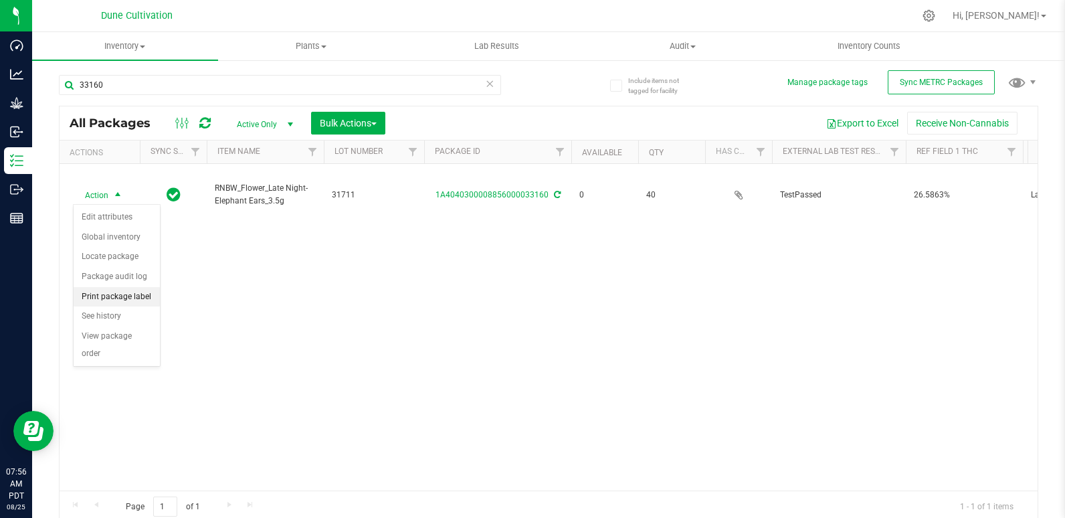
click at [149, 297] on li "Print package label" at bounding box center [117, 297] width 86 height 20
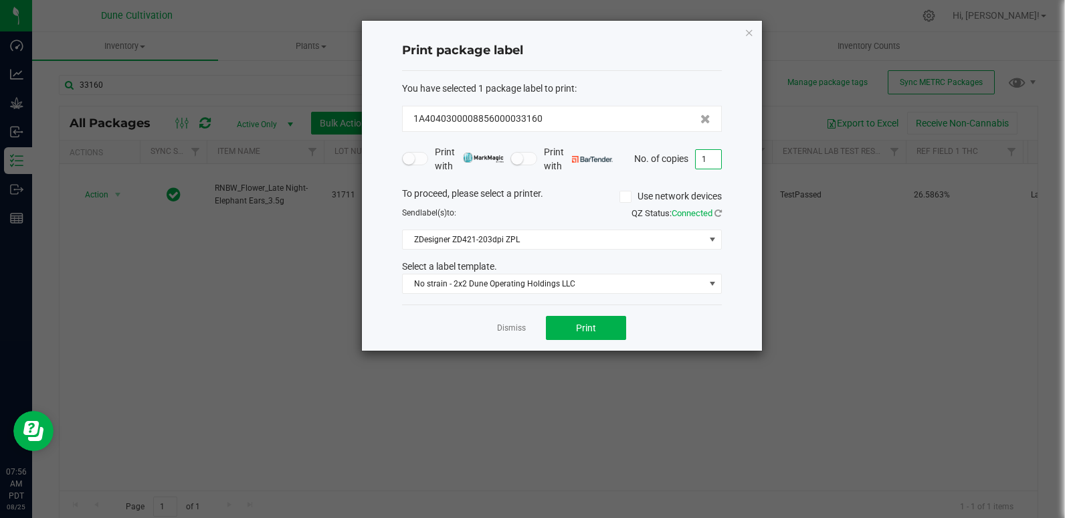
click at [703, 163] on input "1" at bounding box center [708, 159] width 25 height 19
type input "41"
click at [604, 335] on button "Print" at bounding box center [586, 328] width 80 height 24
click at [746, 31] on icon "button" at bounding box center [748, 32] width 9 height 16
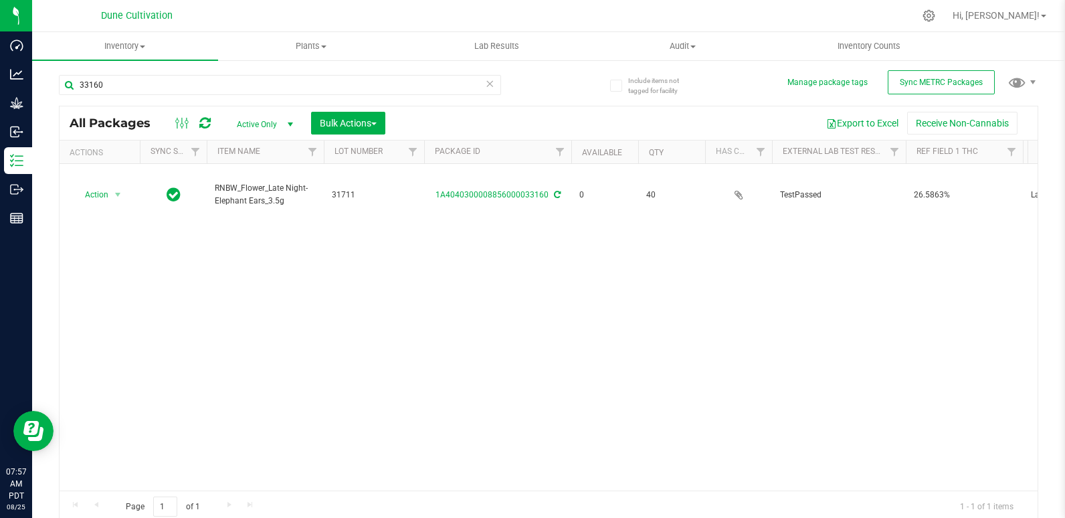
click at [172, 70] on div "33160" at bounding box center [304, 84] width 490 height 43
click at [172, 77] on input "33160" at bounding box center [280, 85] width 442 height 20
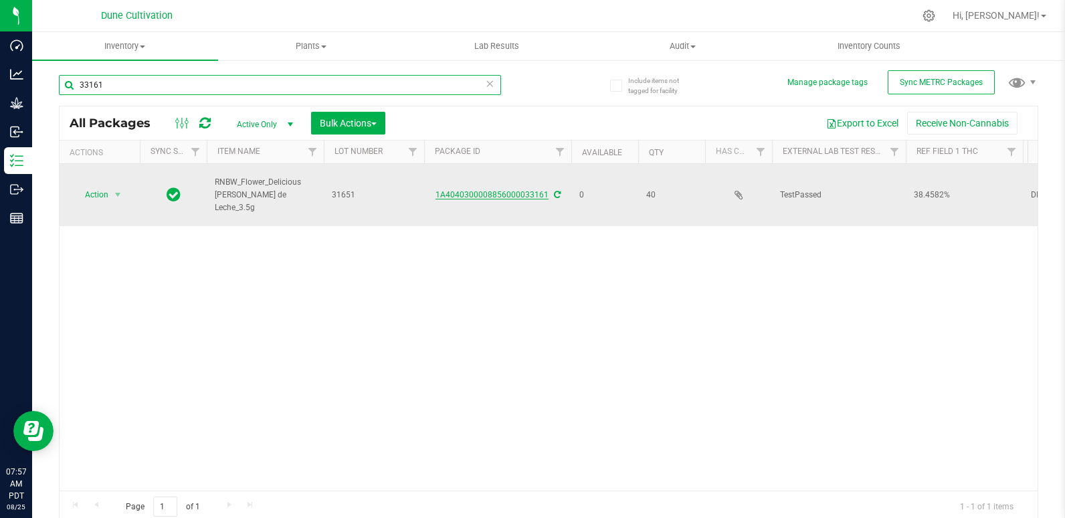
type input "33161"
click at [514, 195] on link "1A4040300008856000033161" at bounding box center [491, 194] width 113 height 9
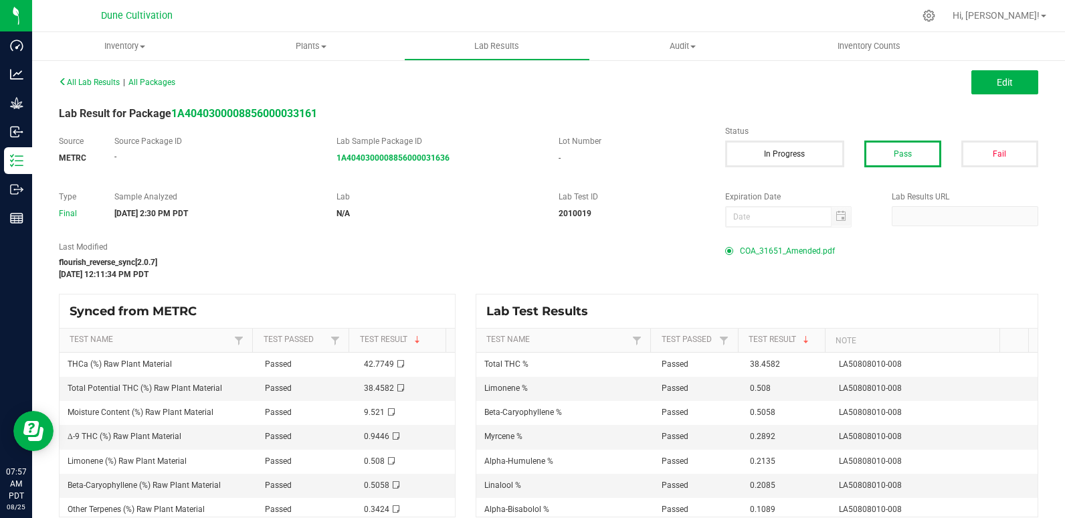
click at [777, 249] on span "COA_31651_Amended.pdf" at bounding box center [787, 251] width 95 height 20
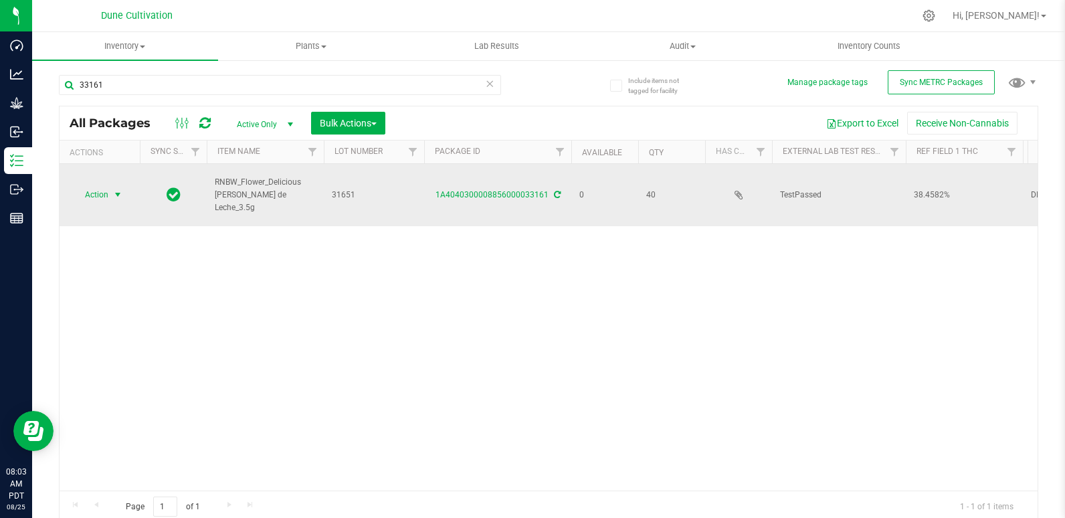
click at [105, 197] on span "Action" at bounding box center [91, 194] width 36 height 19
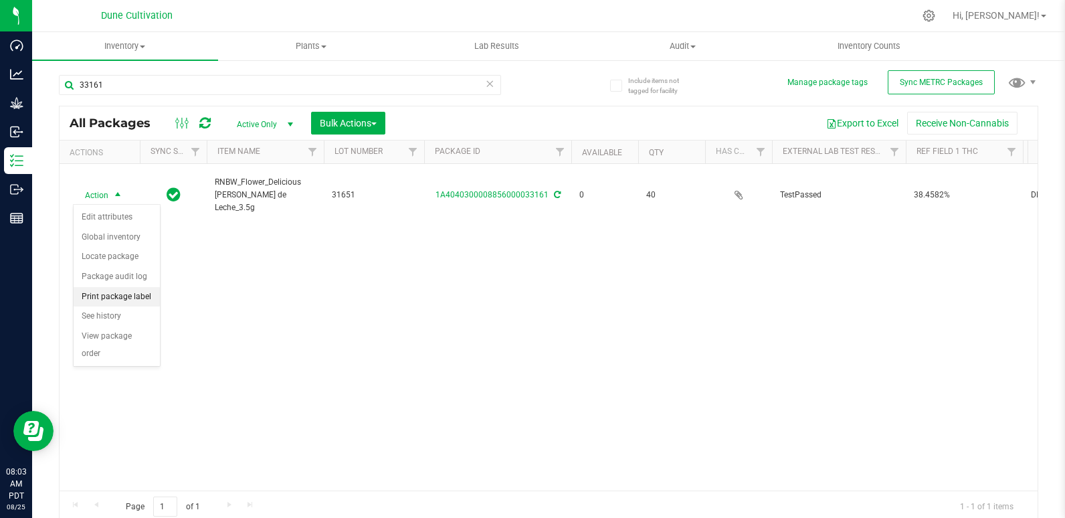
click at [138, 298] on li "Print package label" at bounding box center [117, 297] width 86 height 20
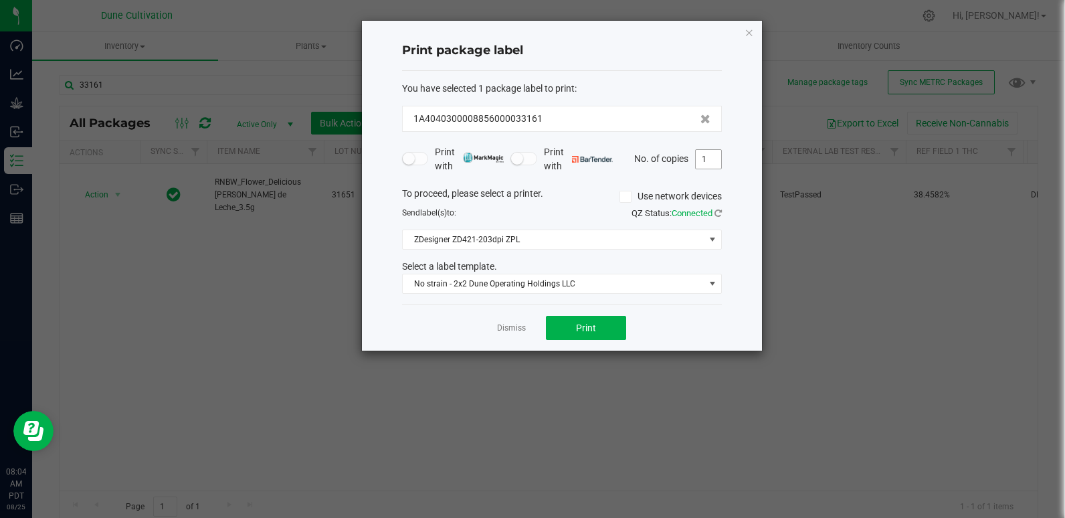
click at [710, 163] on input "1" at bounding box center [708, 159] width 25 height 19
type input "41"
click at [596, 326] on button "Print" at bounding box center [586, 328] width 80 height 24
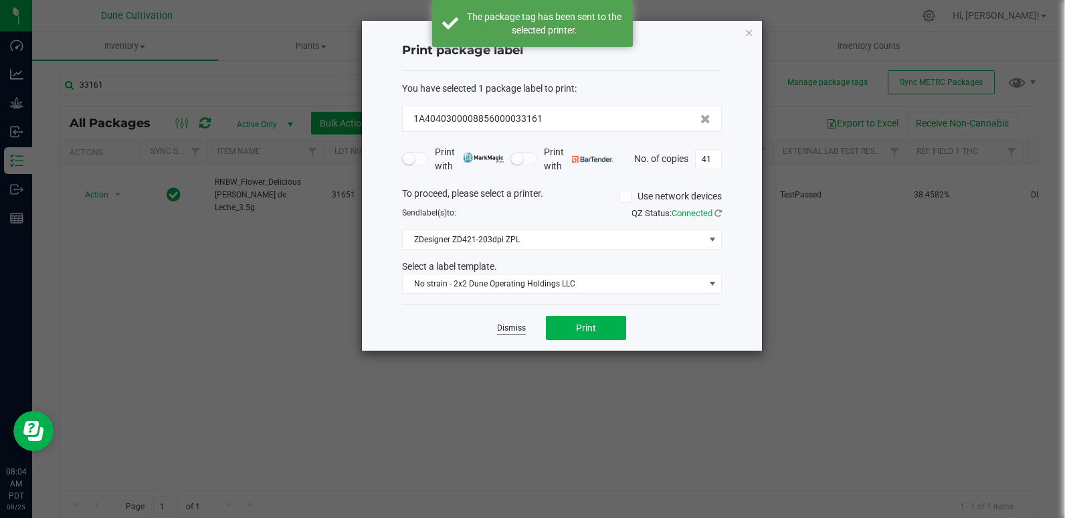
click at [513, 330] on link "Dismiss" at bounding box center [511, 327] width 29 height 11
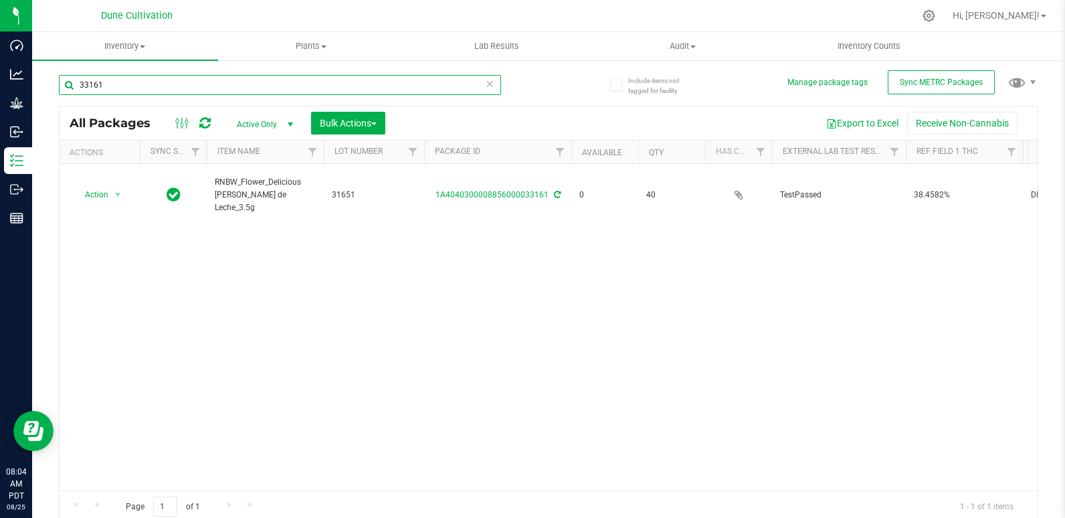
click at [155, 90] on input "33161" at bounding box center [280, 85] width 442 height 20
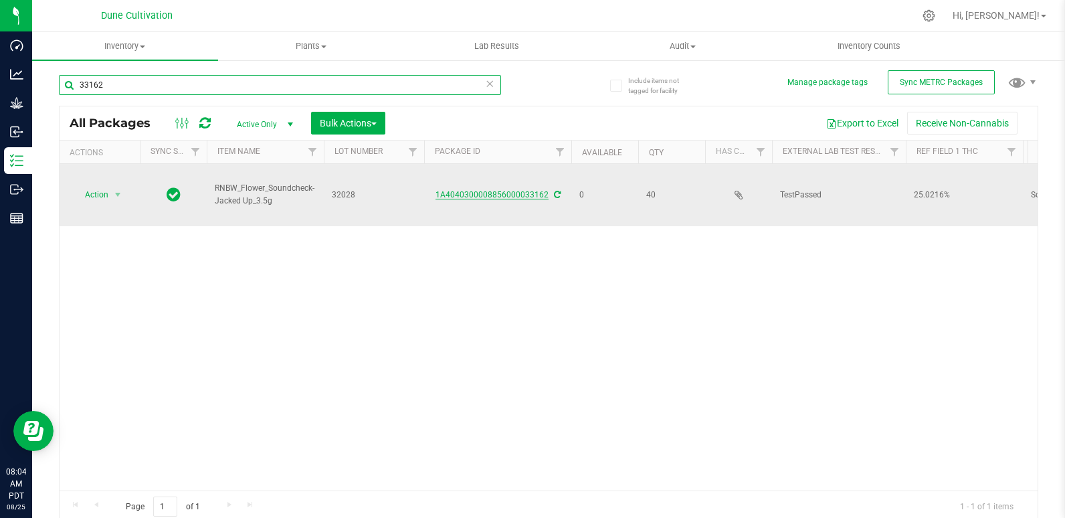
type input "33162"
click at [504, 193] on link "1A4040300008856000033162" at bounding box center [491, 194] width 113 height 9
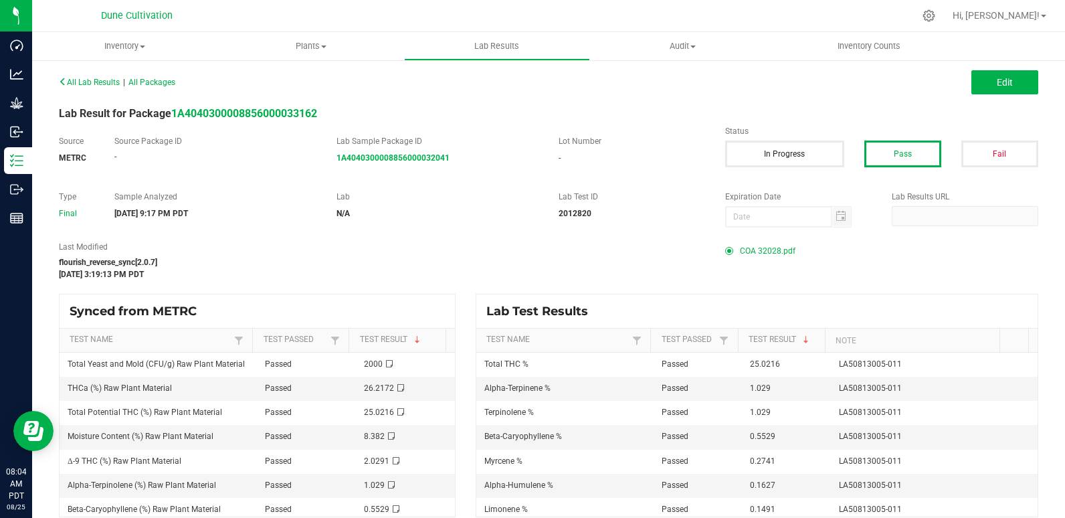
click at [760, 253] on span "COA 32028.pdf" at bounding box center [768, 251] width 56 height 20
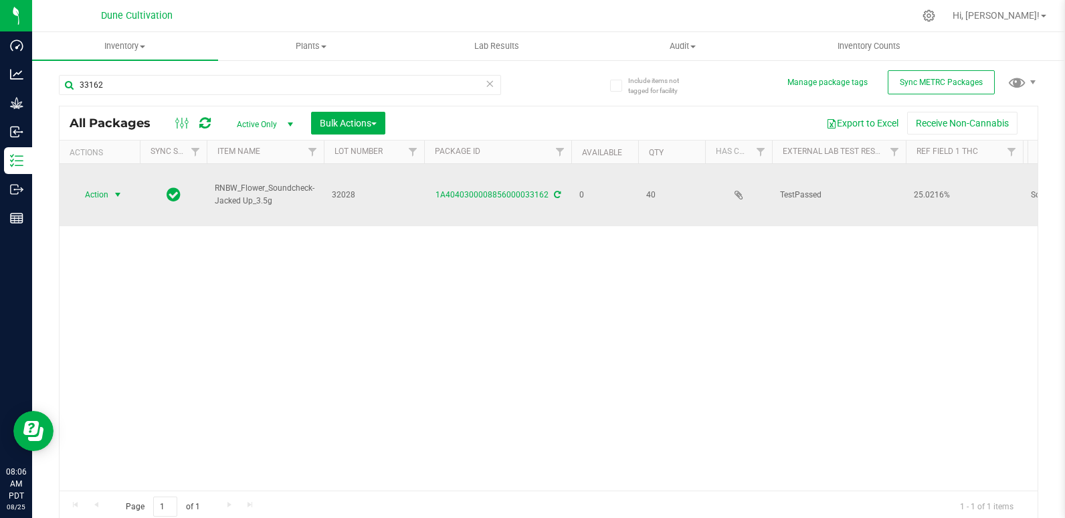
click at [101, 197] on span "Action" at bounding box center [91, 194] width 36 height 19
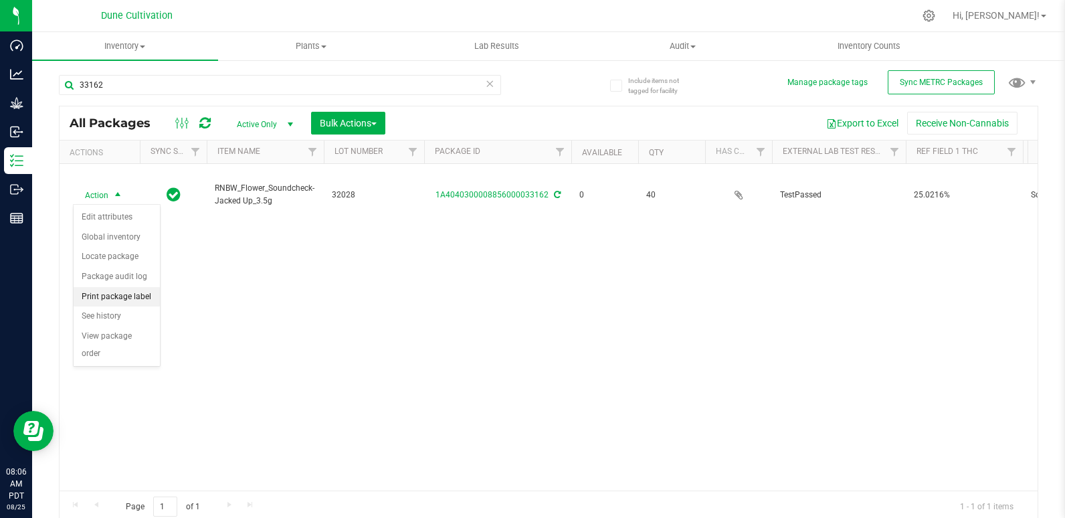
click at [124, 295] on li "Print package label" at bounding box center [117, 297] width 86 height 20
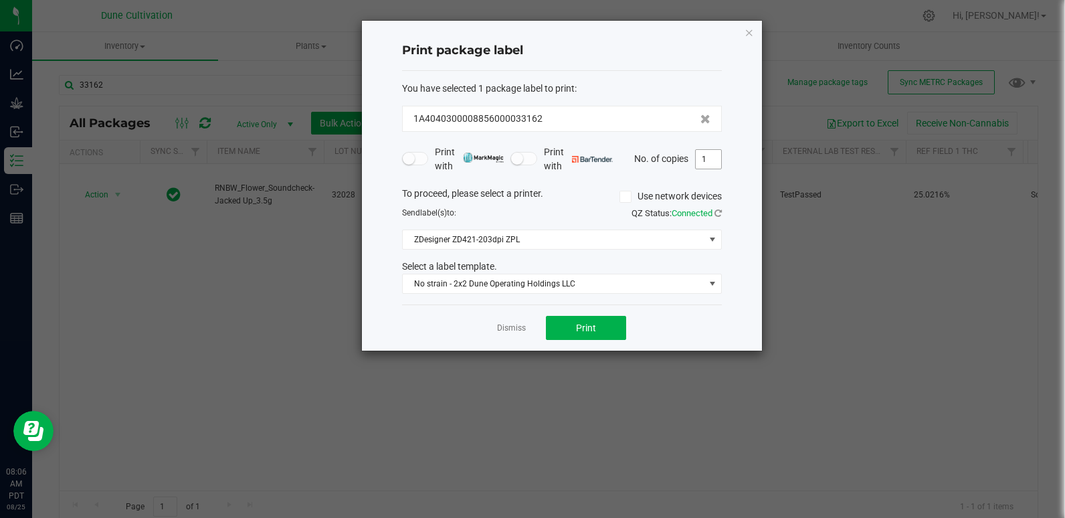
click at [710, 162] on input "1" at bounding box center [708, 159] width 25 height 19
type input "41"
click at [609, 330] on button "Print" at bounding box center [586, 328] width 80 height 24
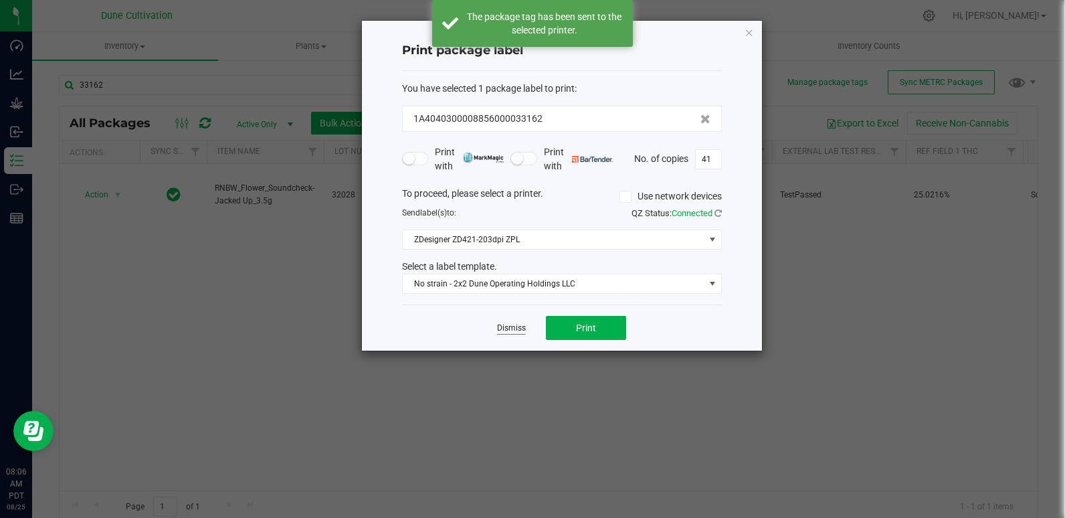
click at [512, 329] on link "Dismiss" at bounding box center [511, 327] width 29 height 11
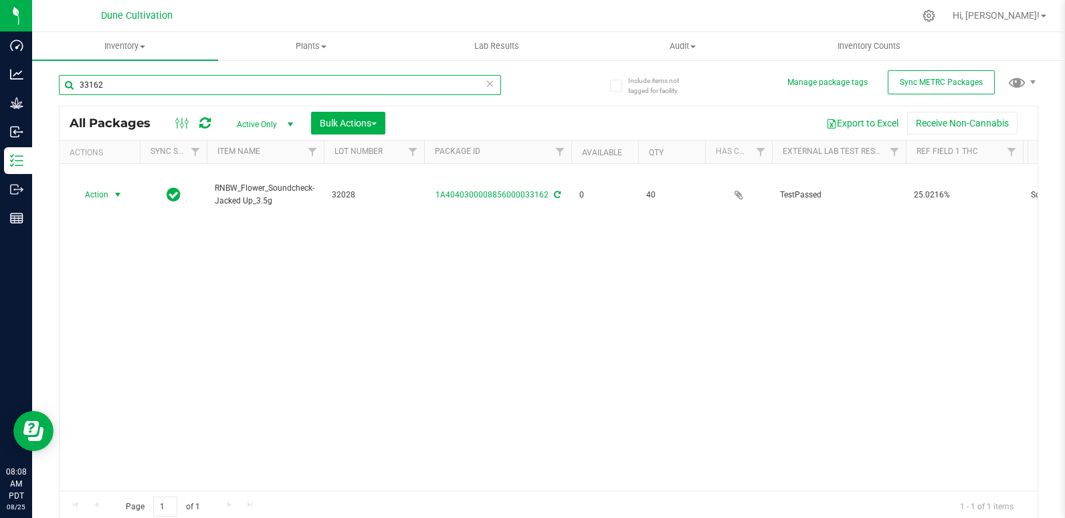
click at [171, 81] on input "33162" at bounding box center [280, 85] width 442 height 20
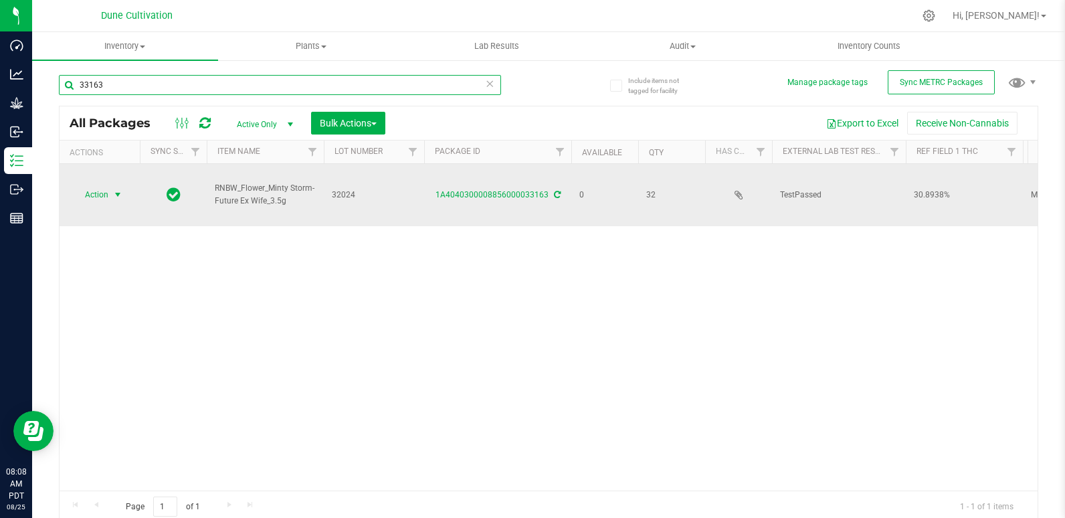
type input "33163"
click at [101, 193] on span "Action" at bounding box center [91, 194] width 36 height 19
click at [492, 195] on link "1A4040300008856000033163" at bounding box center [491, 194] width 113 height 9
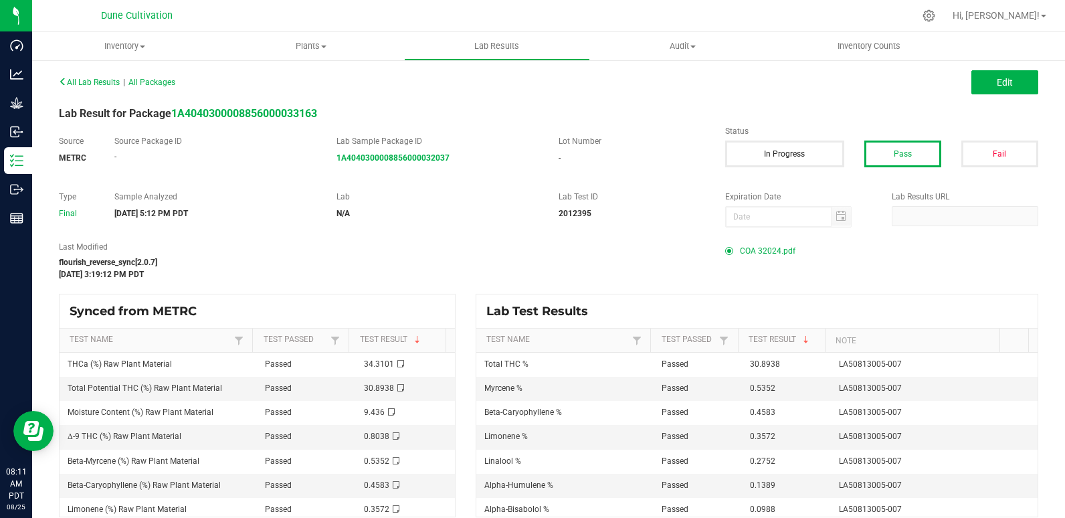
click at [748, 251] on span "COA 32024.pdf" at bounding box center [768, 251] width 56 height 20
click at [770, 253] on span "COA 32024.pdf" at bounding box center [768, 251] width 56 height 20
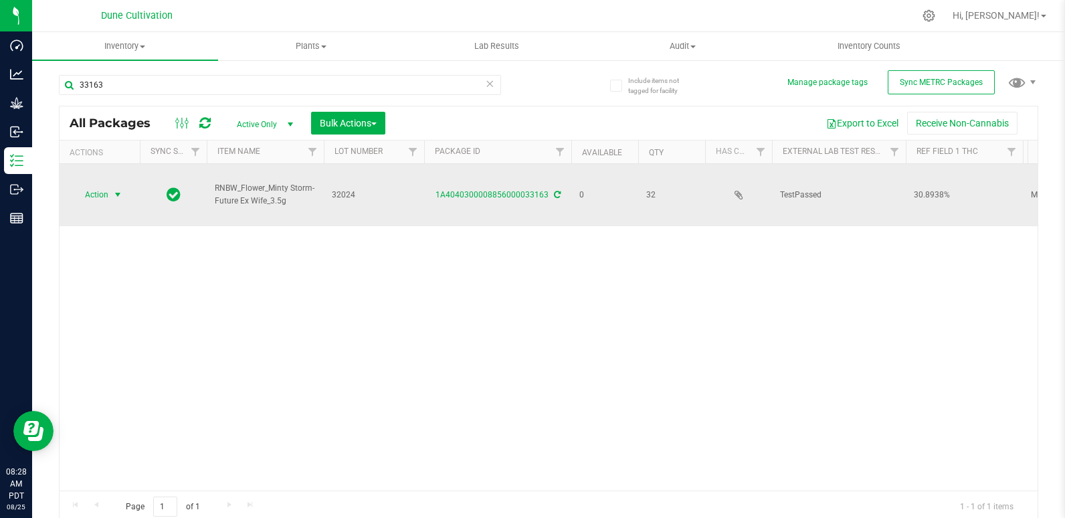
click at [94, 191] on span "Action" at bounding box center [91, 194] width 36 height 19
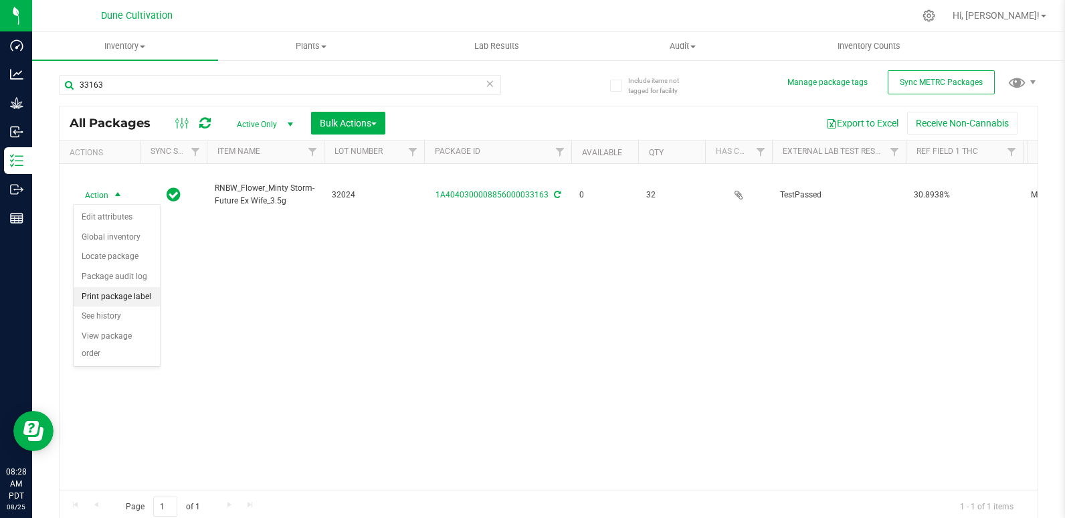
click at [120, 295] on li "Print package label" at bounding box center [117, 297] width 86 height 20
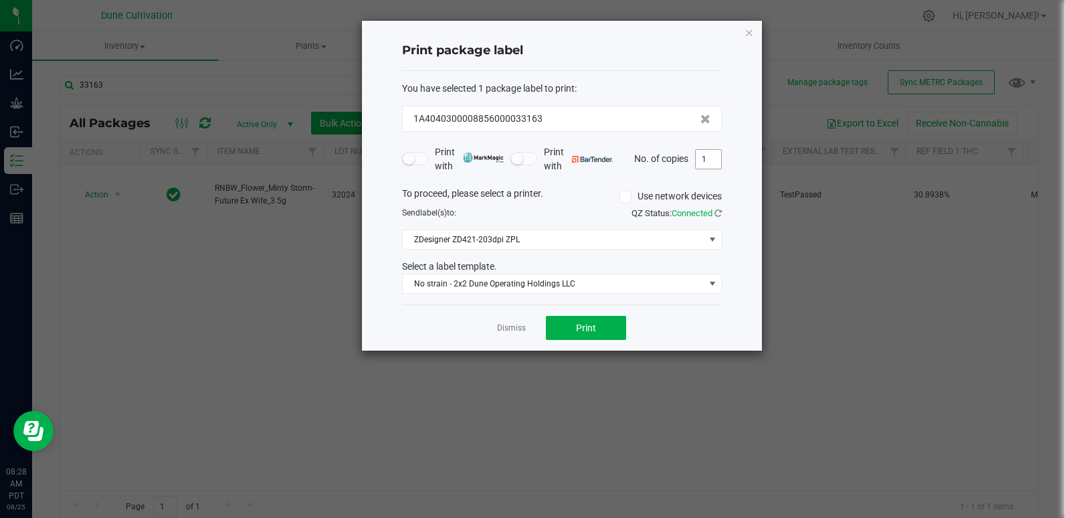
click at [711, 165] on input "1" at bounding box center [708, 159] width 25 height 19
type input "33"
click at [610, 322] on button "Print" at bounding box center [586, 328] width 80 height 24
click at [508, 325] on link "Dismiss" at bounding box center [511, 327] width 29 height 11
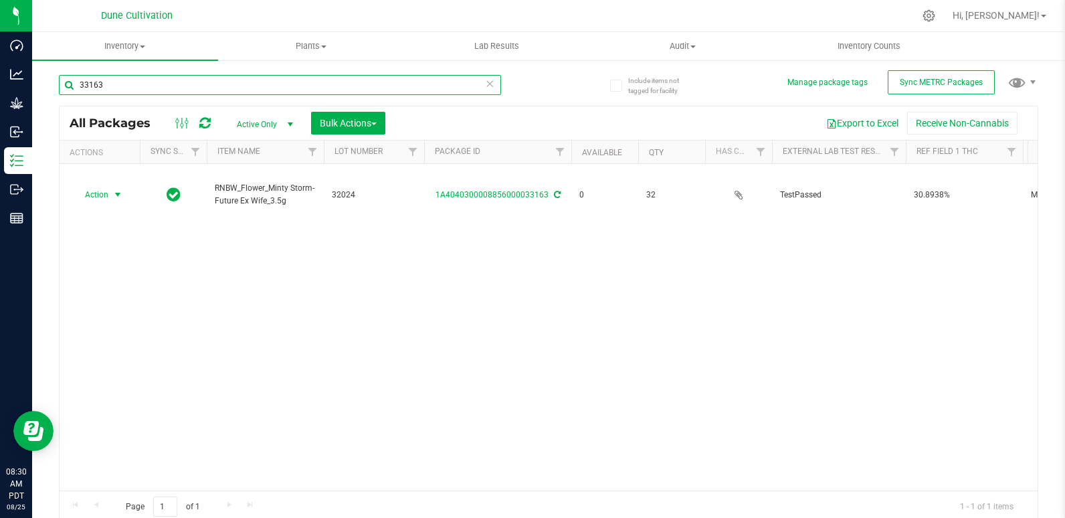
click at [189, 87] on input "33163" at bounding box center [280, 85] width 442 height 20
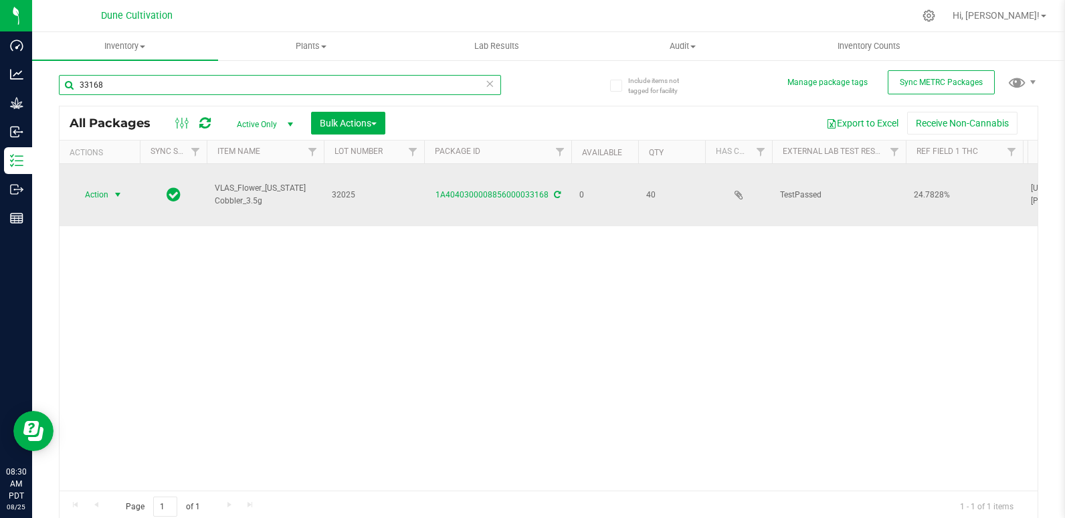
type input "33168"
click at [91, 197] on span "Action" at bounding box center [91, 194] width 36 height 19
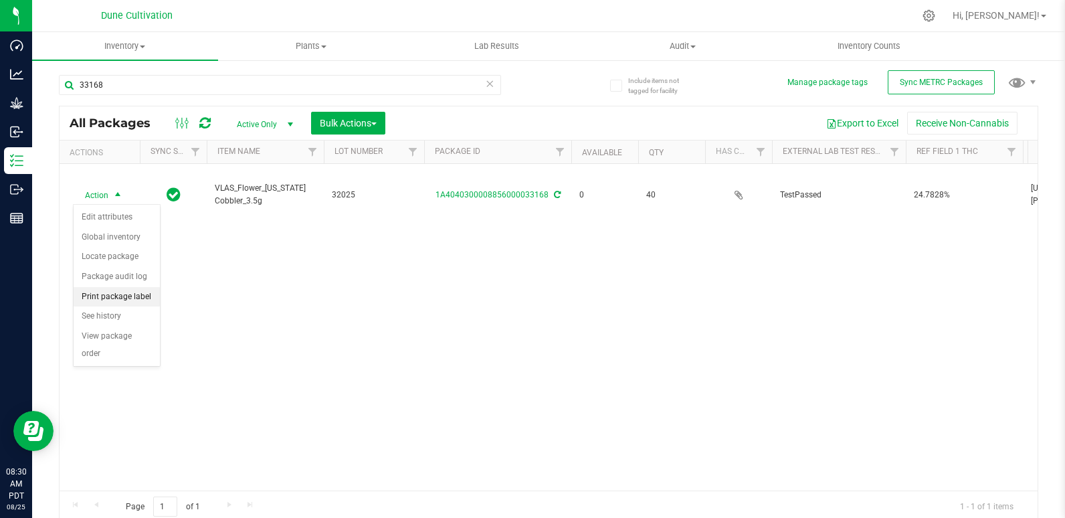
click at [128, 298] on li "Print package label" at bounding box center [117, 297] width 86 height 20
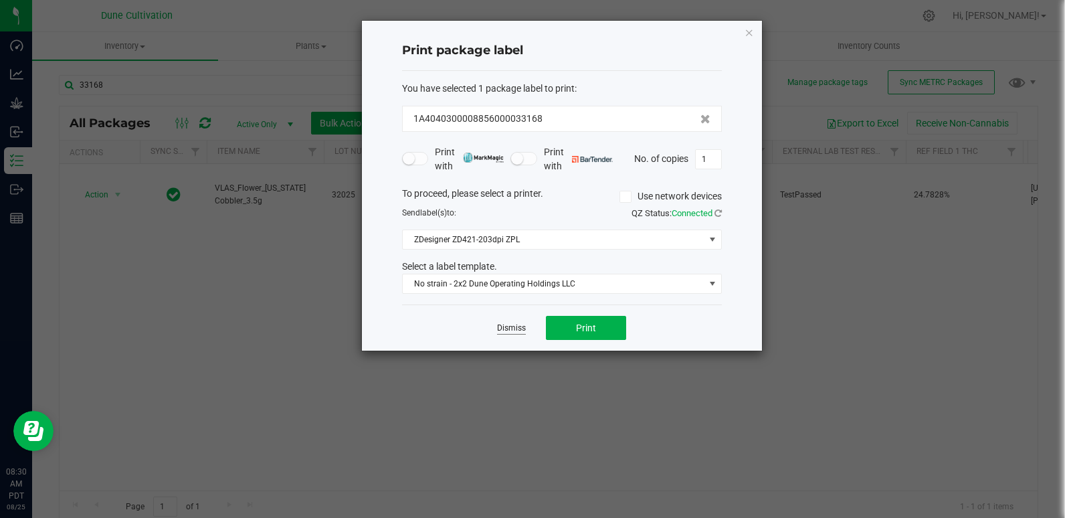
click at [502, 332] on link "Dismiss" at bounding box center [511, 327] width 29 height 11
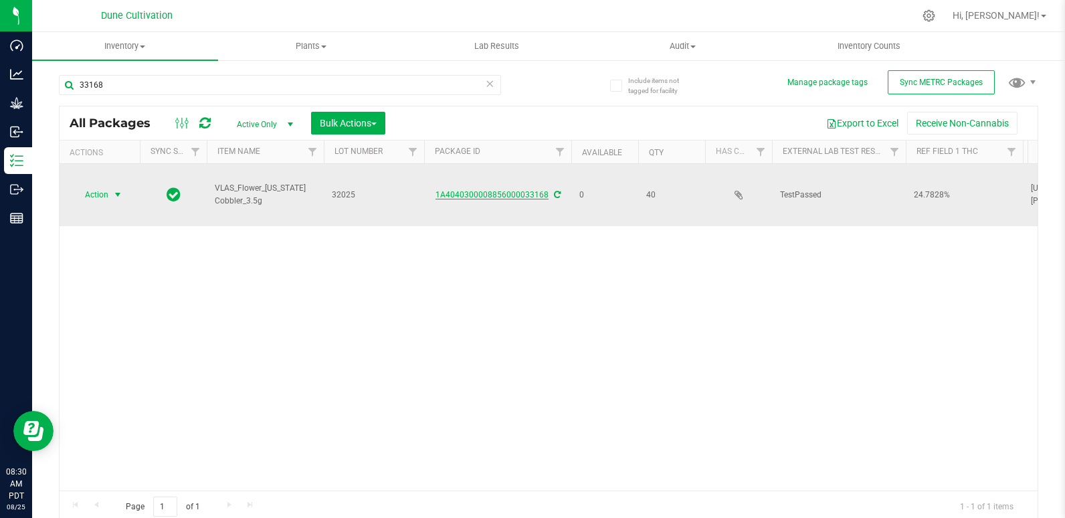
click at [492, 193] on link "1A4040300008856000033168" at bounding box center [491, 194] width 113 height 9
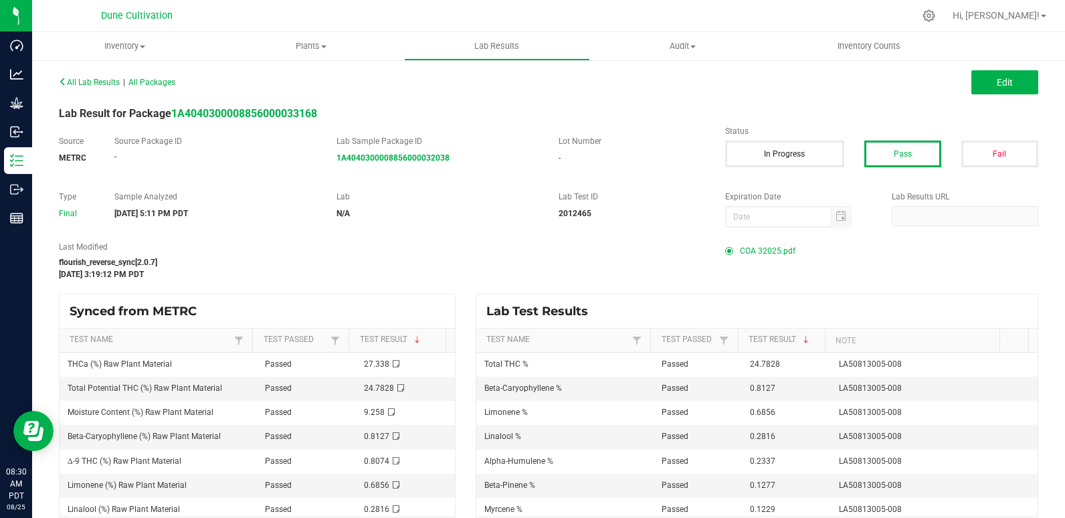
click at [770, 247] on span "COA 32025.pdf" at bounding box center [768, 251] width 56 height 20
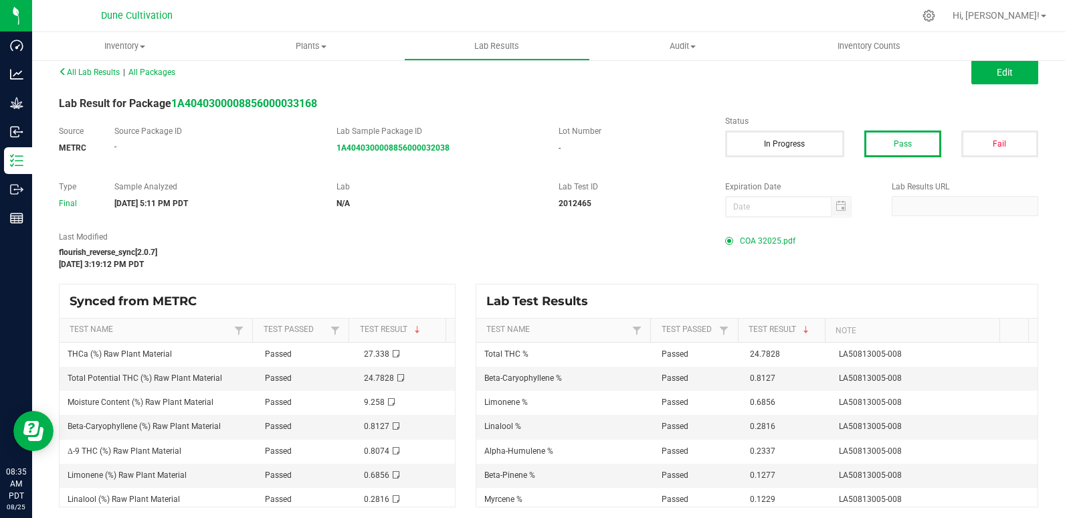
scroll to position [13, 0]
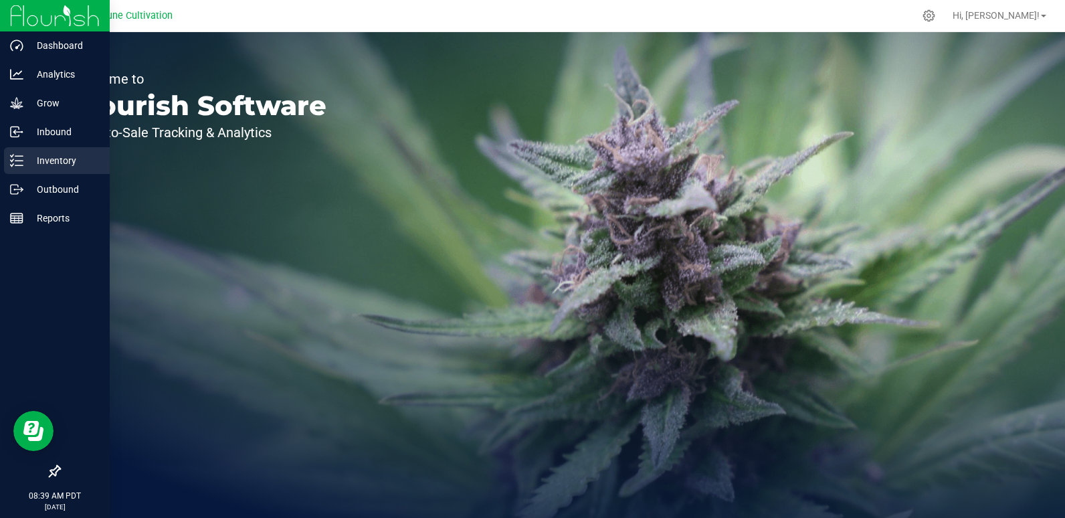
click at [13, 156] on icon at bounding box center [16, 160] width 13 height 13
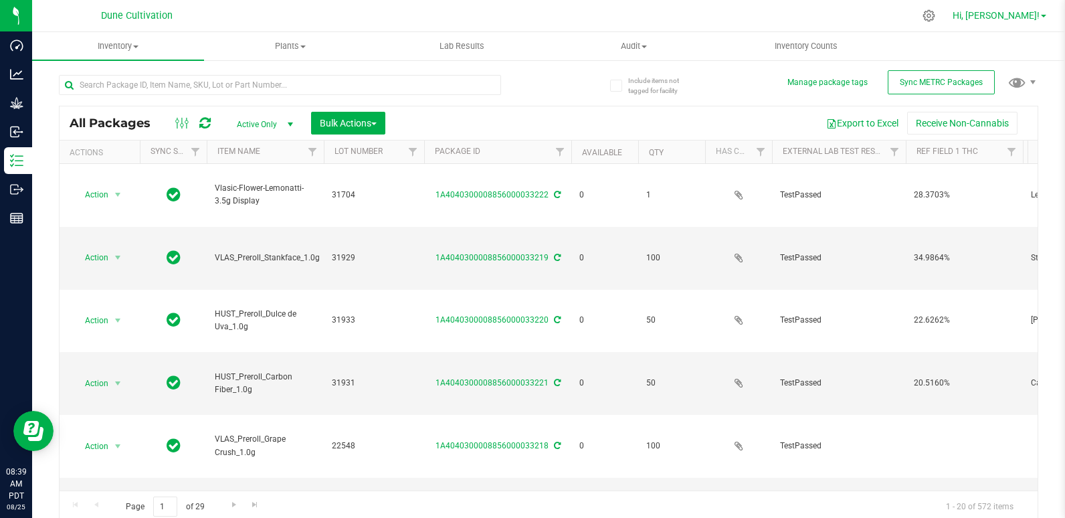
click at [1035, 20] on span "Hi, [PERSON_NAME]!" at bounding box center [995, 15] width 87 height 11
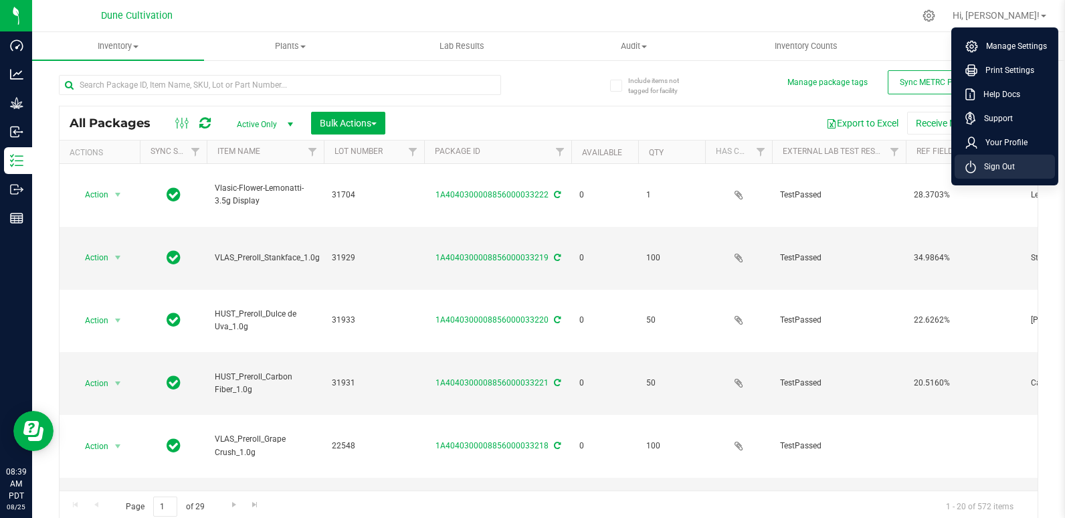
click at [997, 170] on span "Sign Out" at bounding box center [995, 166] width 39 height 13
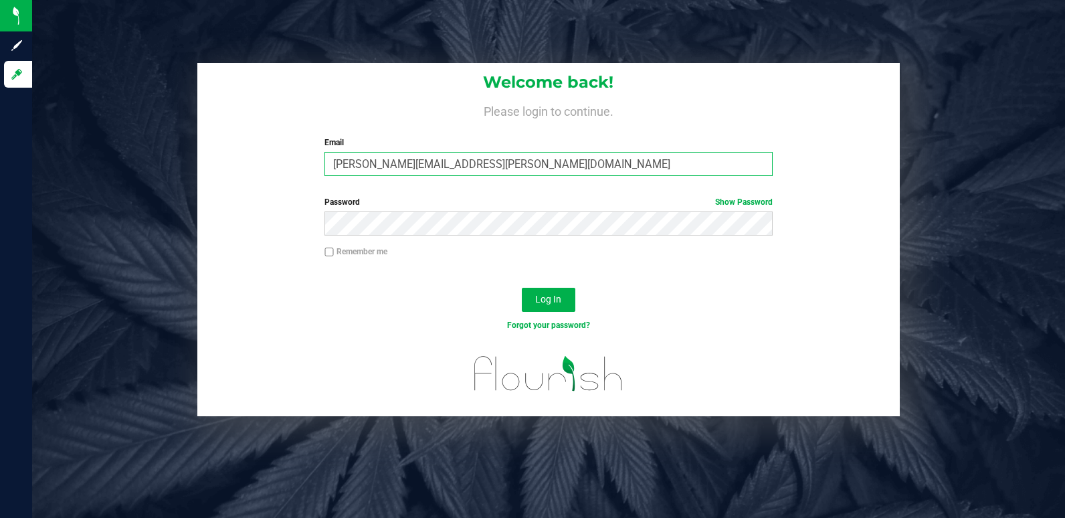
click at [391, 159] on input "kean.mallory@perfectharvestco.com" at bounding box center [548, 164] width 448 height 24
type input "dulce.montenegro.pro@perfectharvestco.com"
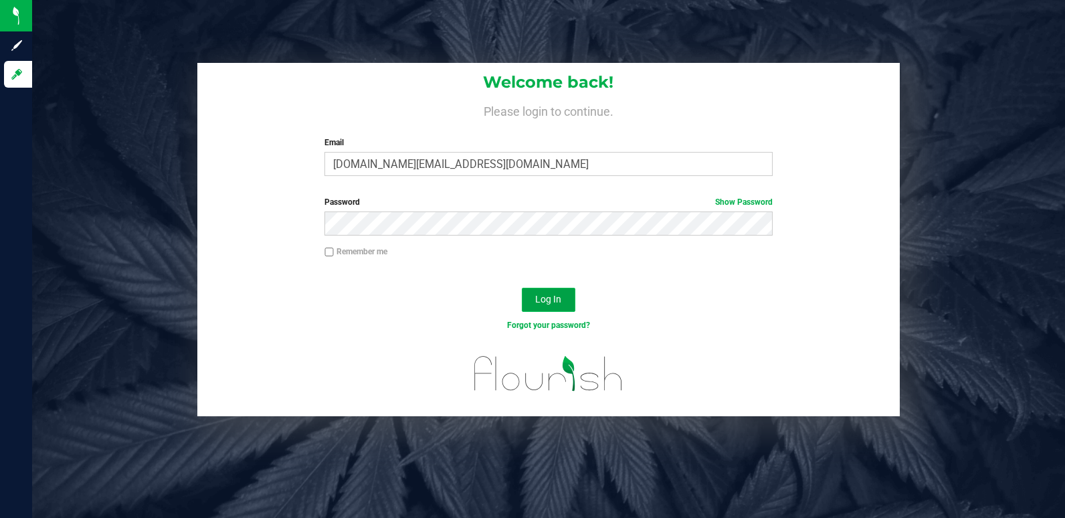
click at [554, 306] on button "Log In" at bounding box center [549, 300] width 54 height 24
